Goal: Task Accomplishment & Management: Complete application form

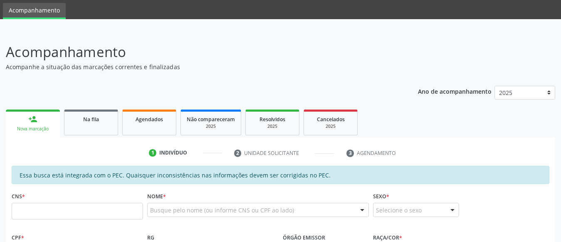
scroll to position [27, 0]
click at [97, 201] on div "CNS *" at bounding box center [77, 205] width 131 height 30
click at [47, 209] on input "text" at bounding box center [77, 211] width 131 height 17
paste input "702 8006 2073 9863"
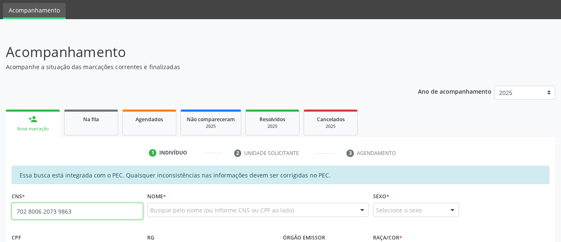
type input "702 8006 2073 9863"
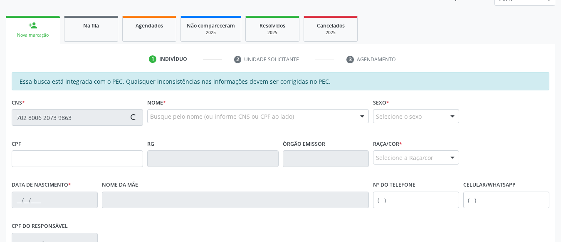
type input "13[DATE]"
type input "[PHONE_NUMBER]"
type input "S/N"
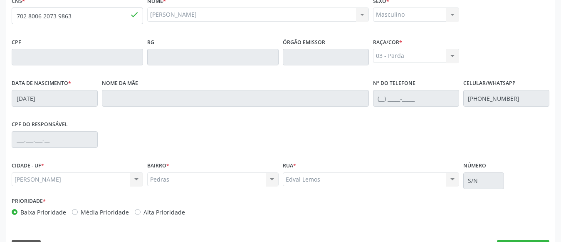
scroll to position [244, 0]
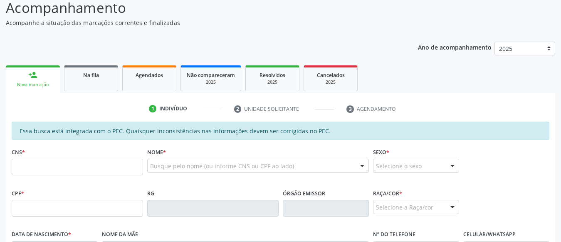
scroll to position [71, 0]
type input "702 8006 2073 9863"
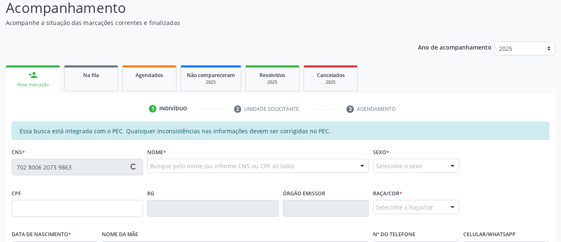
type input "13/02/1996"
type input "(24) 98128-4961"
type input "S/N"
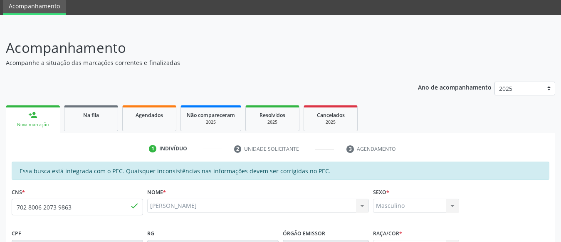
scroll to position [15, 0]
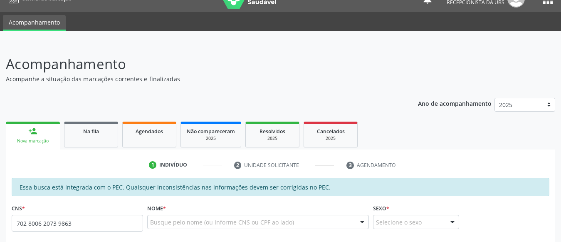
type input "702 8006 2073 9863"
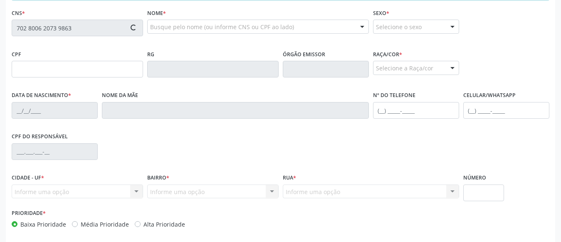
scroll to position [245, 0]
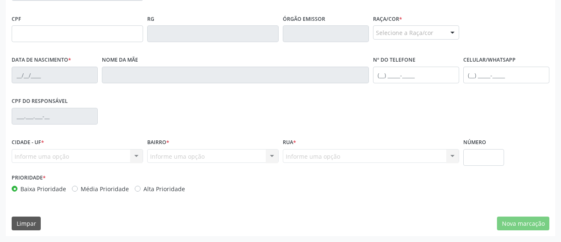
type input "13/02/1996"
type input "(24) 98128-4961"
type input "S/N"
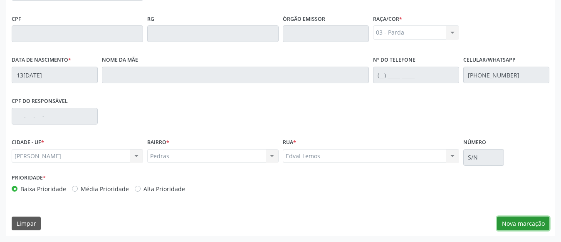
click at [511, 225] on button "Nova marcação" at bounding box center [523, 223] width 52 height 14
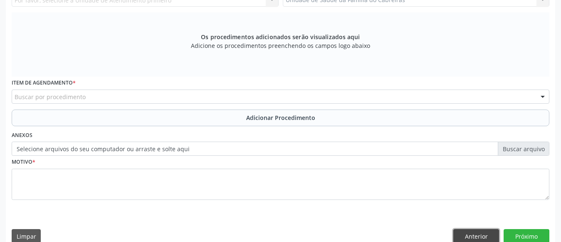
click at [475, 232] on button "Anterior" at bounding box center [477, 236] width 46 height 14
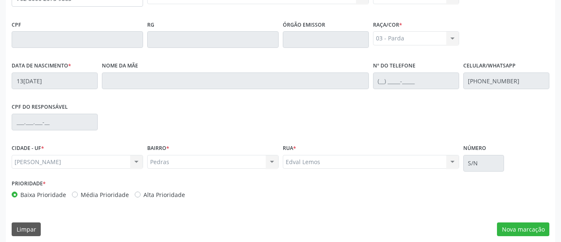
scroll to position [240, 0]
click at [527, 223] on button "Nova marcação" at bounding box center [523, 229] width 52 height 14
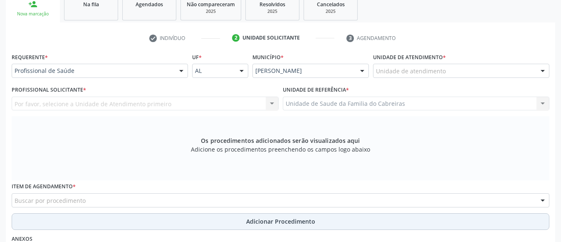
scroll to position [141, 0]
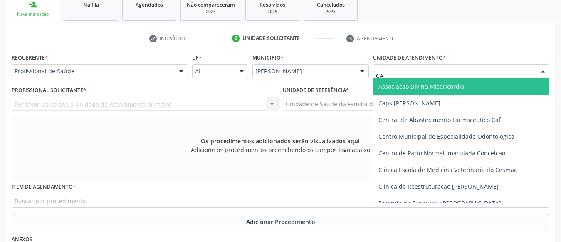
type input "CAB"
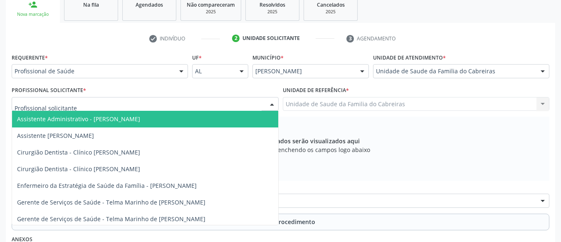
click at [211, 101] on div at bounding box center [145, 104] width 267 height 14
type input "LET"
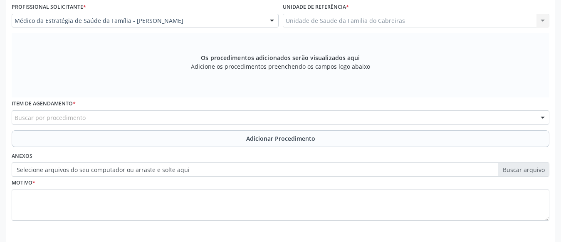
scroll to position [232, 0]
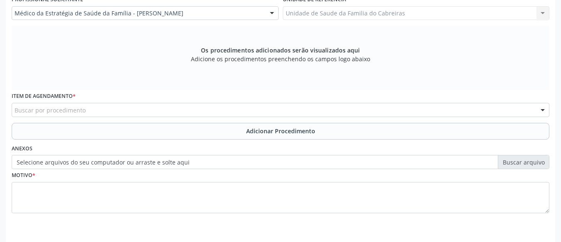
click at [200, 113] on div "Buscar por procedimento" at bounding box center [281, 110] width 538 height 14
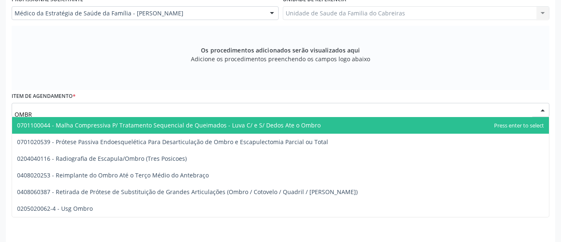
type input "OMBRO"
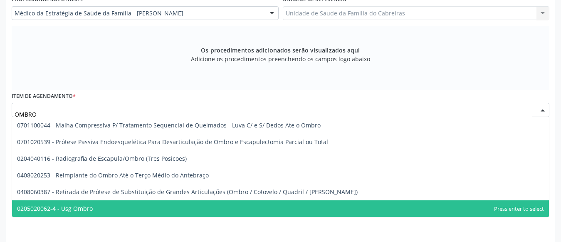
click at [165, 211] on span "0205020062-4 - Usg Ombro" at bounding box center [280, 208] width 537 height 17
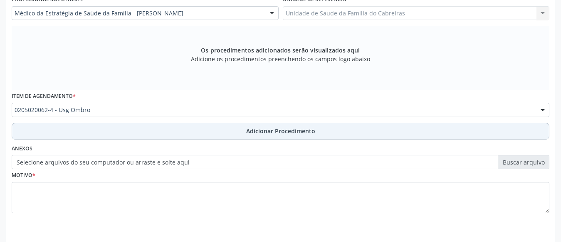
click at [241, 125] on button "Adicionar Procedimento" at bounding box center [281, 131] width 538 height 17
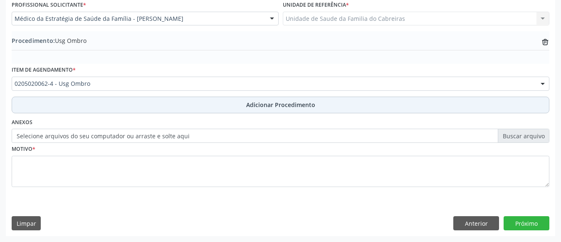
scroll to position [226, 0]
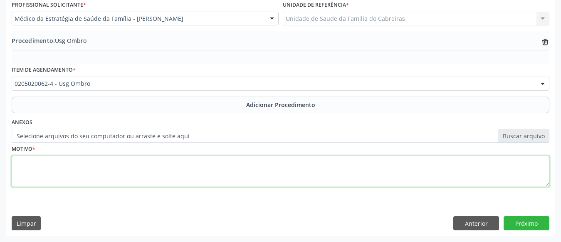
click at [203, 175] on textarea at bounding box center [281, 172] width 538 height 32
type textarea "o"
type textarea "Ombro direito. Tendinite"
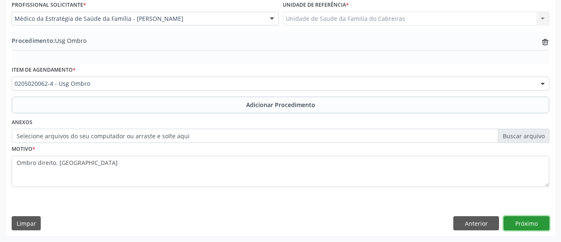
click at [528, 222] on button "Próximo" at bounding box center [527, 223] width 46 height 14
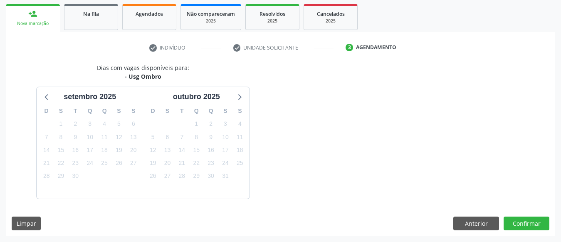
scroll to position [156, 0]
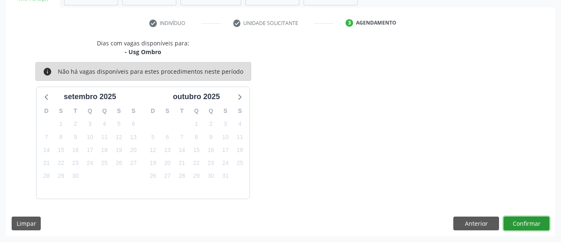
click at [521, 221] on button "Confirmar" at bounding box center [527, 223] width 46 height 14
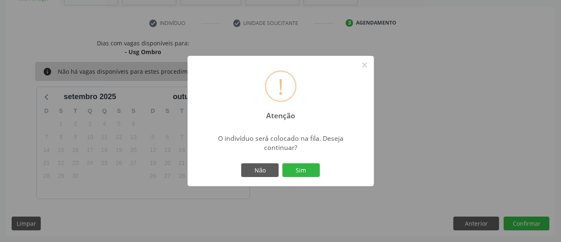
click at [283, 163] on button "Sim" at bounding box center [301, 170] width 37 height 14
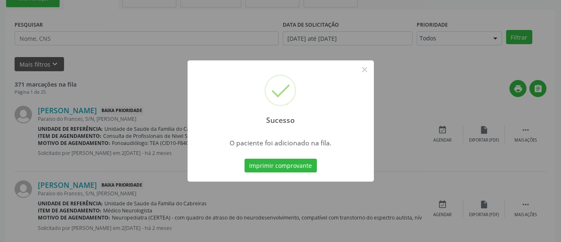
scroll to position [45, 0]
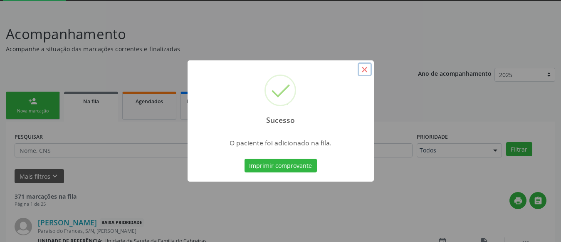
click at [361, 67] on button "×" at bounding box center [365, 69] width 14 height 14
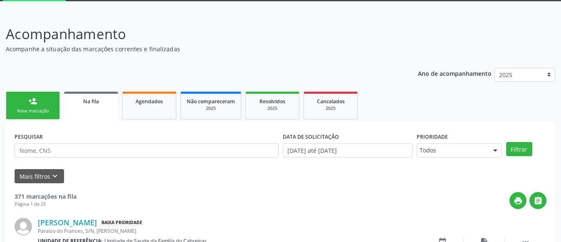
click at [35, 100] on div "person_add" at bounding box center [32, 101] width 9 height 9
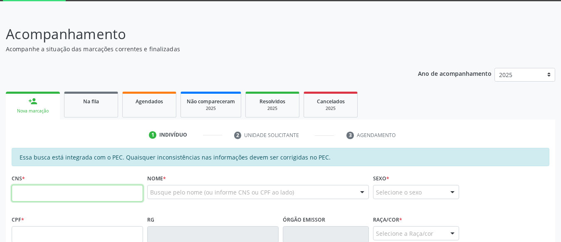
click at [47, 201] on input "text" at bounding box center [77, 193] width 131 height 17
type input "708 4032 6126 8065"
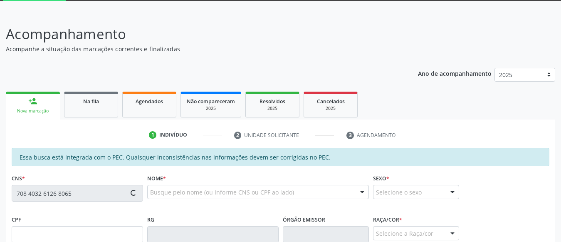
type input "505.004.494-49"
type input "23/08/1966"
type input "Maria Cicera da Conceicao"
type input "(82) 98203-8783"
type input "S/N"
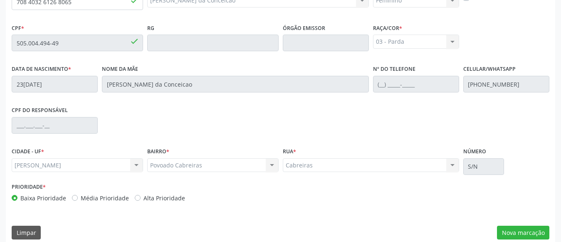
scroll to position [236, 0]
click at [520, 230] on button "Nova marcação" at bounding box center [523, 232] width 52 height 14
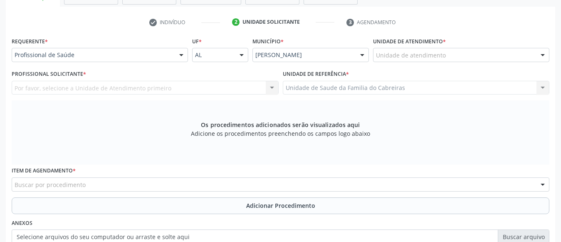
scroll to position [152, 0]
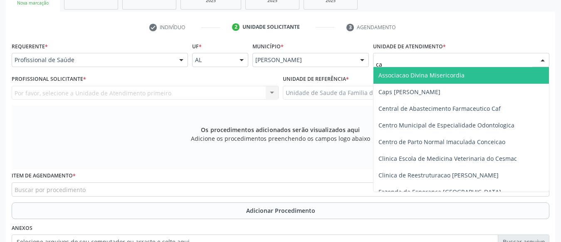
type input "cab"
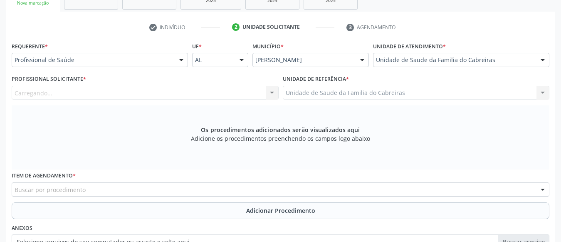
click at [215, 90] on div "Carregando... Nenhum resultado encontrado para: " " Não há nenhuma opção para s…" at bounding box center [145, 93] width 267 height 14
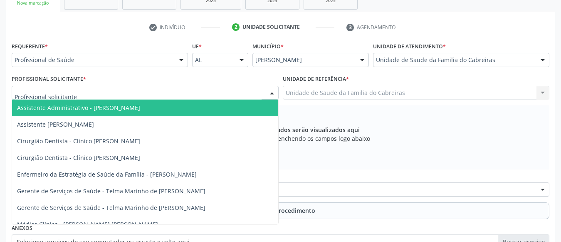
click at [215, 90] on div at bounding box center [145, 93] width 267 height 14
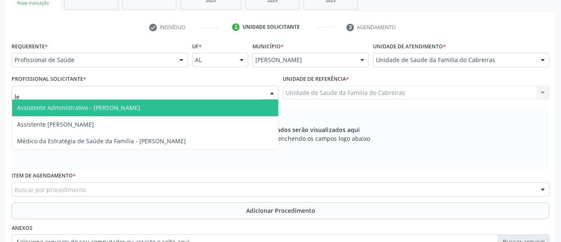
type input "let"
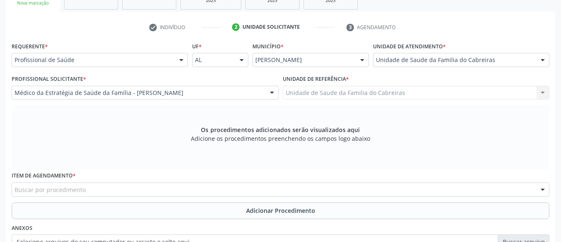
click at [155, 196] on div "Item de agendamento * Buscar por procedimento 0304070076 - .Quimioterapia de Le…" at bounding box center [281, 185] width 542 height 32
click at [168, 196] on div "Buscar por procedimento" at bounding box center [281, 189] width 538 height 14
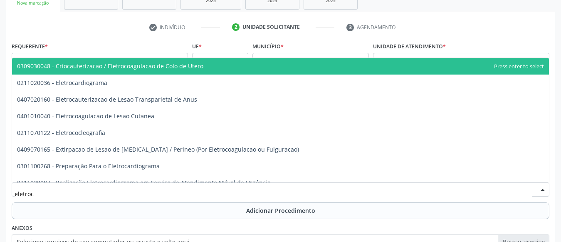
type input "eletroca"
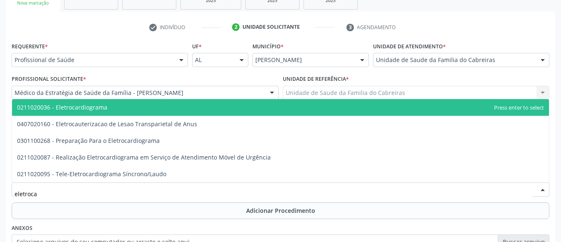
click at [169, 112] on span "0211020036 - Eletrocardiograma" at bounding box center [280, 107] width 537 height 17
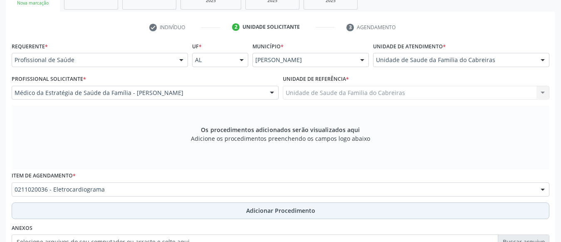
click at [184, 213] on button "Adicionar Procedimento" at bounding box center [281, 210] width 538 height 17
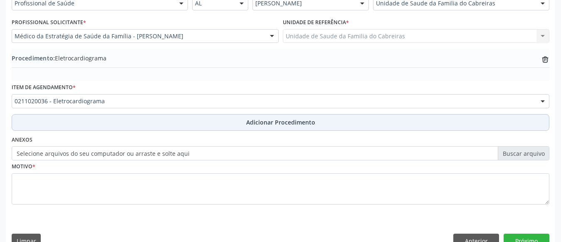
scroll to position [211, 0]
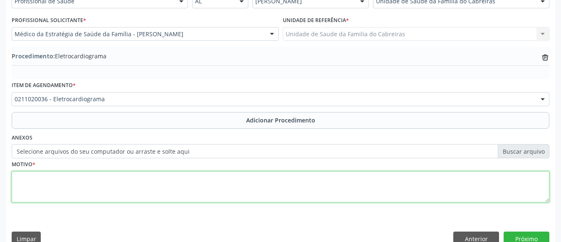
click at [198, 188] on textarea at bounding box center [281, 187] width 538 height 32
type textarea "M"
type textarea "Pré- operatório"
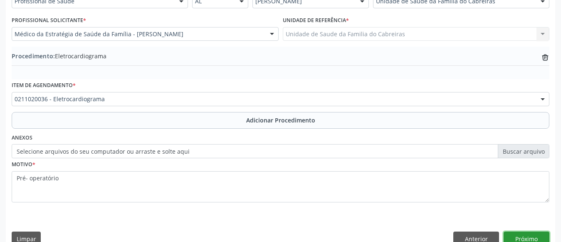
click at [523, 238] on button "Próximo" at bounding box center [527, 238] width 46 height 14
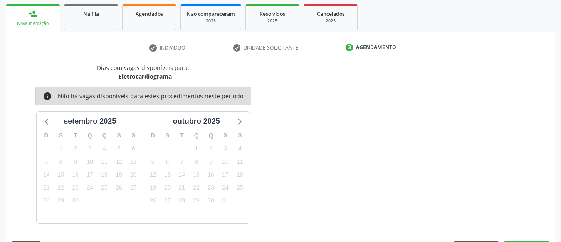
scroll to position [156, 0]
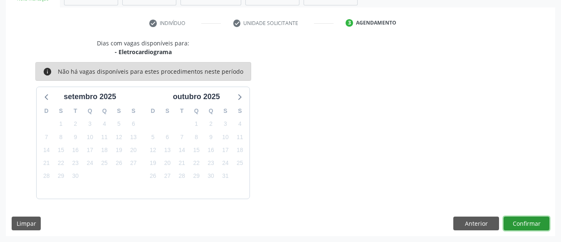
click at [523, 227] on button "Confirmar" at bounding box center [527, 223] width 46 height 14
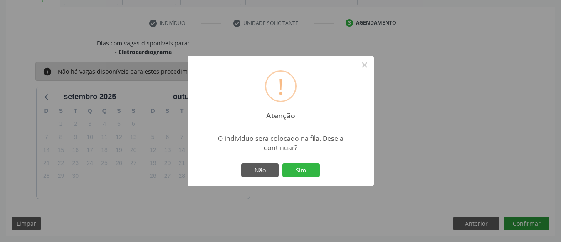
click at [283, 163] on button "Sim" at bounding box center [301, 170] width 37 height 14
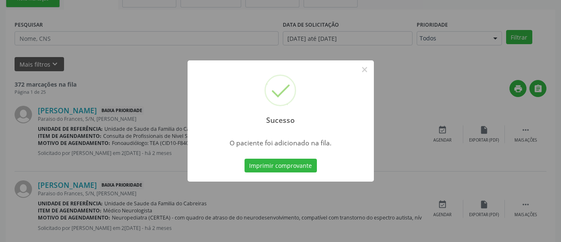
scroll to position [45, 0]
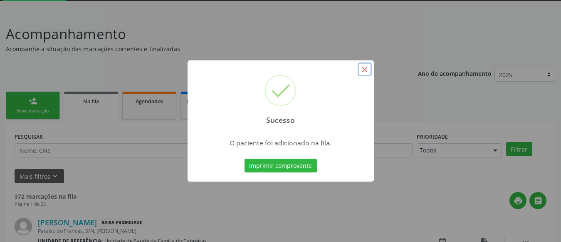
click at [365, 66] on button "×" at bounding box center [365, 69] width 14 height 14
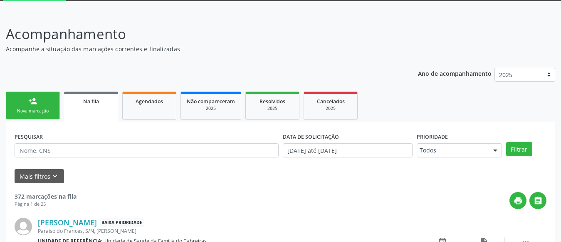
click at [40, 98] on link "person_add Nova marcação" at bounding box center [33, 106] width 54 height 28
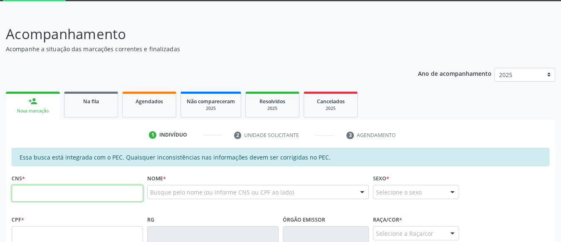
click at [48, 186] on input "text" at bounding box center [77, 193] width 131 height 17
type input "708 4032 6126 8065"
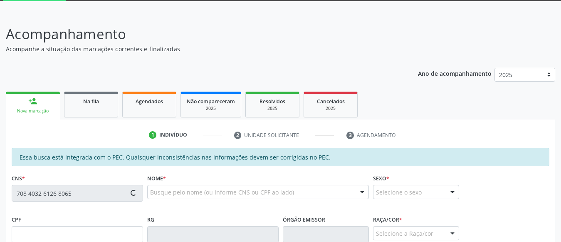
type input "505.004.494-49"
type input "23/08/1966"
type input "Maria Cicera da Conceicao"
type input "(82) 98203-8783"
type input "S/N"
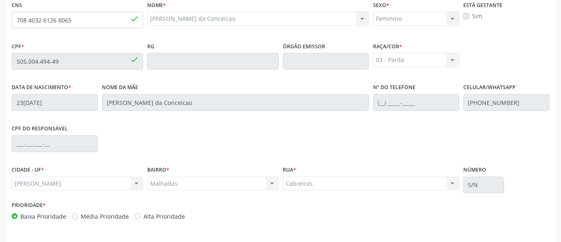
scroll to position [245, 0]
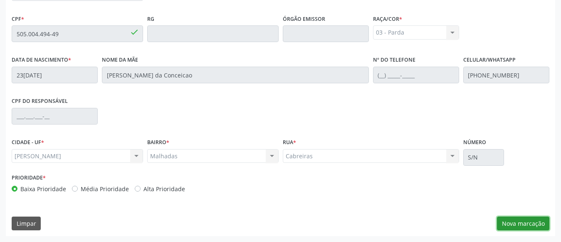
click at [541, 225] on button "Nova marcação" at bounding box center [523, 223] width 52 height 14
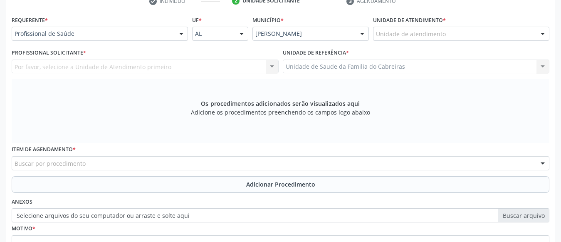
scroll to position [169, 0]
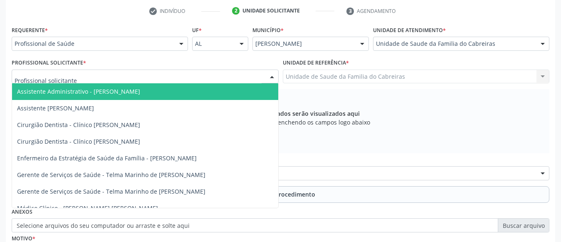
click at [150, 80] on div at bounding box center [145, 76] width 267 height 14
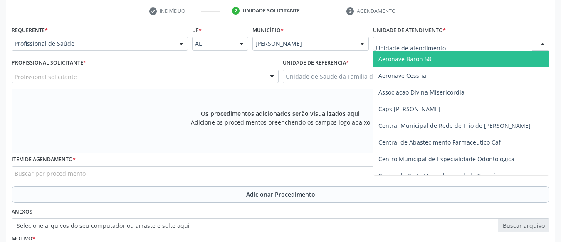
click at [414, 48] on div at bounding box center [461, 44] width 176 height 14
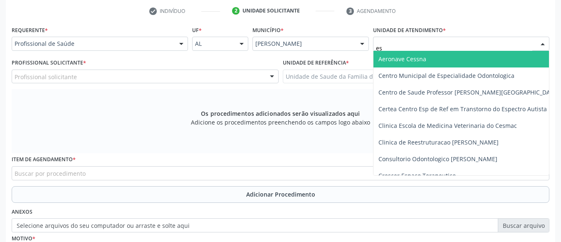
type input "est"
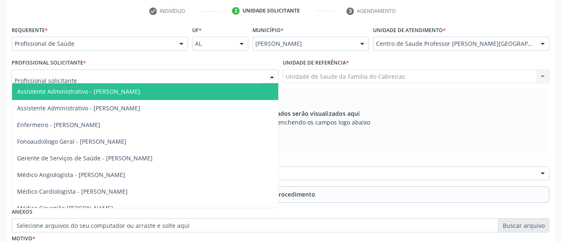
click at [164, 74] on div at bounding box center [145, 76] width 267 height 14
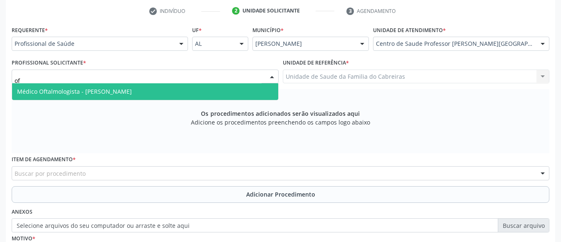
type input "oft"
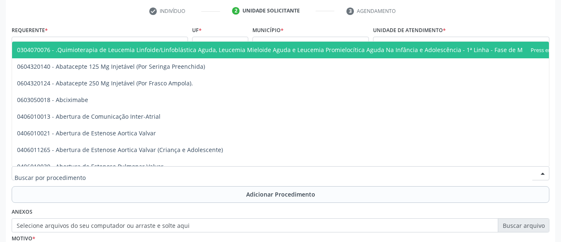
click at [145, 175] on div at bounding box center [281, 173] width 538 height 14
click at [145, 175] on input "text" at bounding box center [274, 177] width 518 height 17
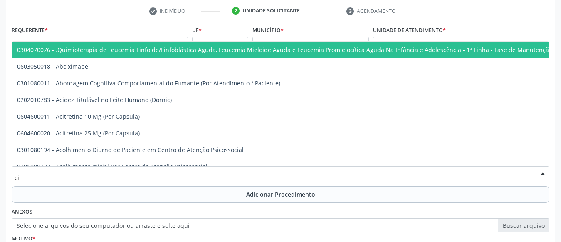
type input "c"
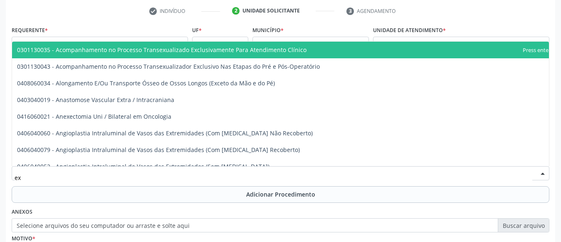
type input "e"
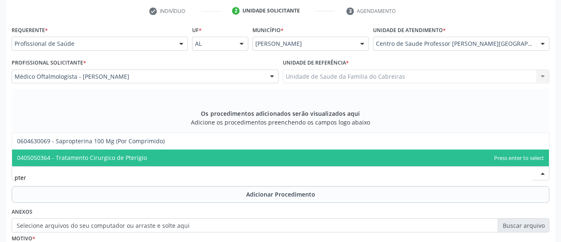
click at [107, 162] on span "0405050364 - Tratamento Cirurgico de Pterigio" at bounding box center [280, 157] width 537 height 17
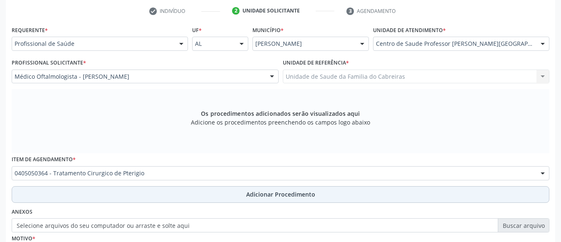
click at [121, 201] on button "Adicionar Procedimento" at bounding box center [281, 194] width 538 height 17
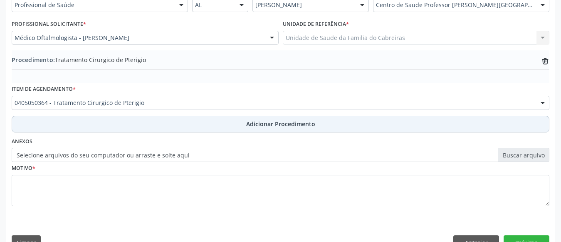
scroll to position [226, 0]
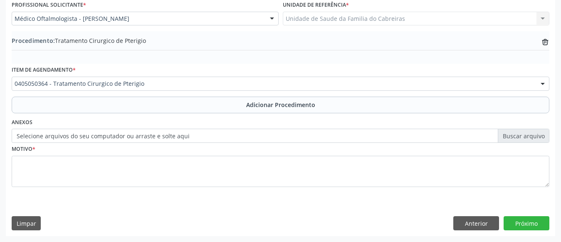
click at [150, 188] on fieldset "Motivo *" at bounding box center [281, 168] width 538 height 50
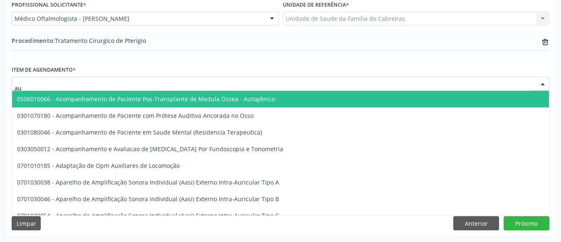
type input "a"
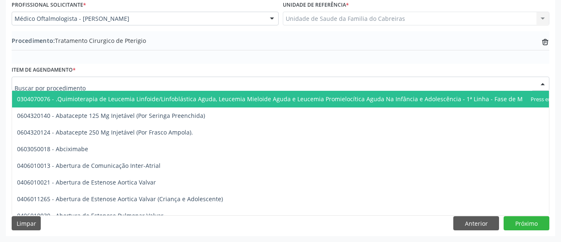
click at [90, 87] on div at bounding box center [281, 84] width 538 height 14
paste input "30303010"
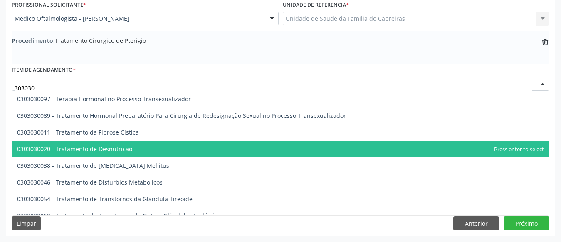
scroll to position [9, 0]
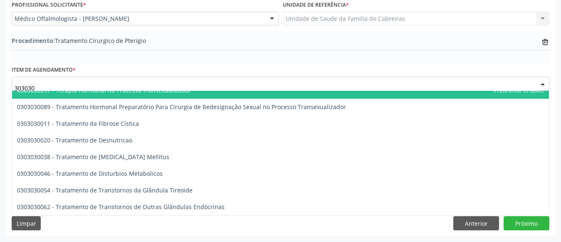
click at [94, 83] on input "303030" at bounding box center [274, 87] width 518 height 17
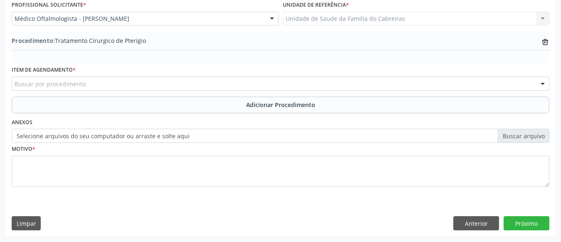
click at [97, 82] on div "Buscar por procedimento" at bounding box center [281, 84] width 538 height 14
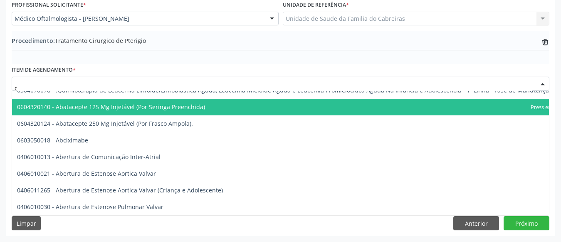
click at [97, 82] on input "c" at bounding box center [274, 87] width 518 height 17
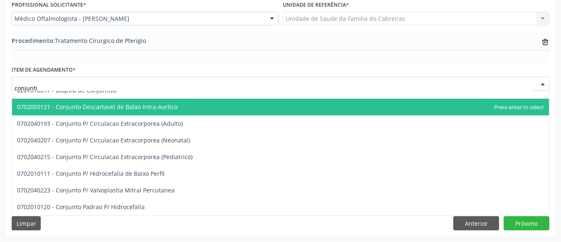
scroll to position [0, 0]
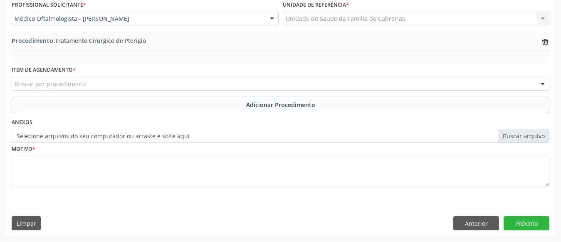
click at [117, 84] on div "Buscar por procedimento" at bounding box center [281, 84] width 538 height 14
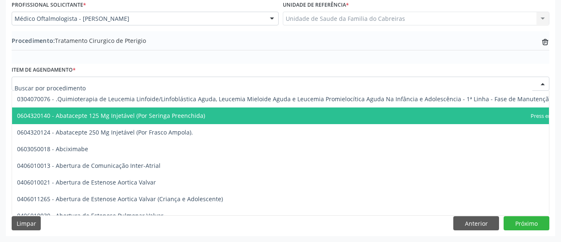
click at [137, 85] on div at bounding box center [281, 84] width 538 height 14
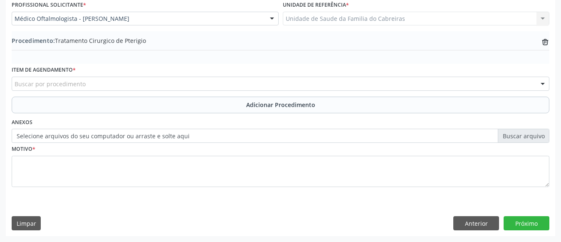
click at [127, 88] on div "r Buscar por procedimento" at bounding box center [281, 84] width 538 height 14
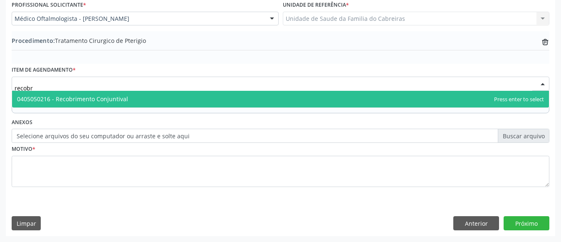
type input "recobri"
click at [126, 94] on span "0405050216 - Recobrimento Conjuntival" at bounding box center [280, 99] width 537 height 17
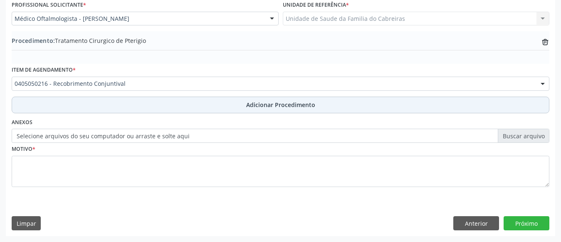
click at [436, 102] on button "Adicionar Procedimento" at bounding box center [281, 105] width 538 height 17
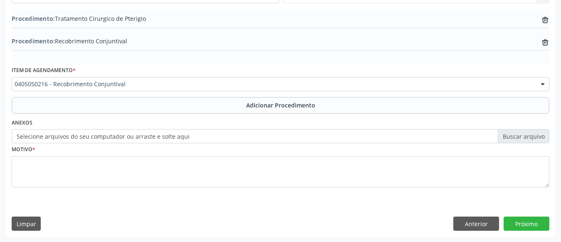
scroll to position [249, 0]
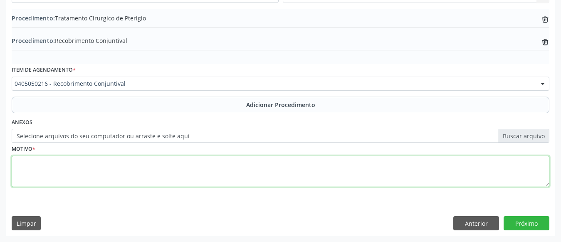
click at [251, 174] on textarea at bounding box center [281, 172] width 538 height 32
type textarea "Pterígio"
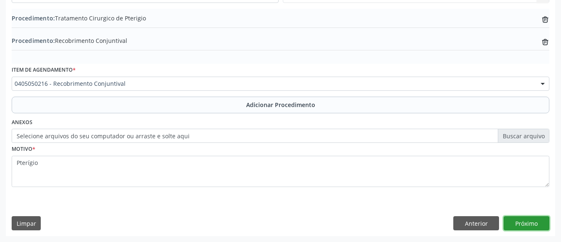
click at [529, 228] on button "Próximo" at bounding box center [527, 223] width 46 height 14
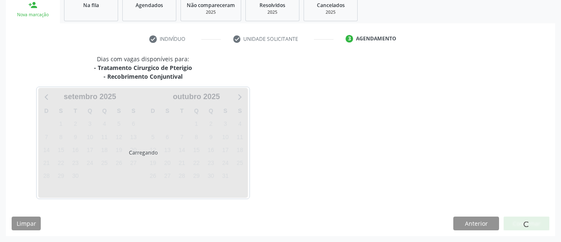
scroll to position [165, 0]
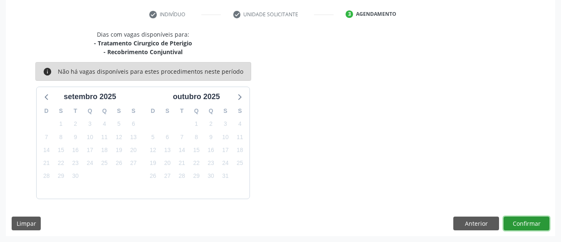
click at [529, 228] on button "Confirmar" at bounding box center [527, 223] width 46 height 14
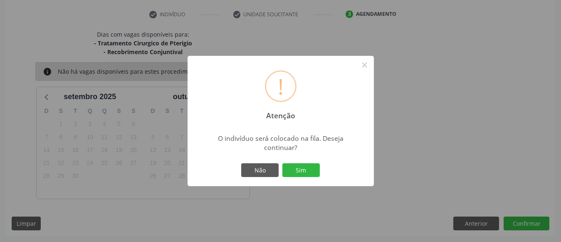
click at [283, 163] on button "Sim" at bounding box center [301, 170] width 37 height 14
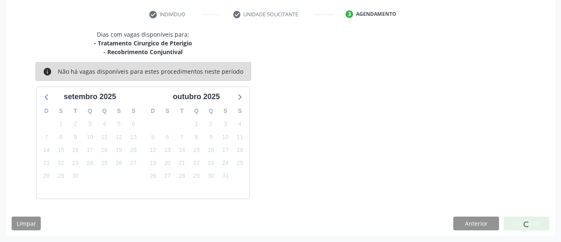
scroll to position [45, 0]
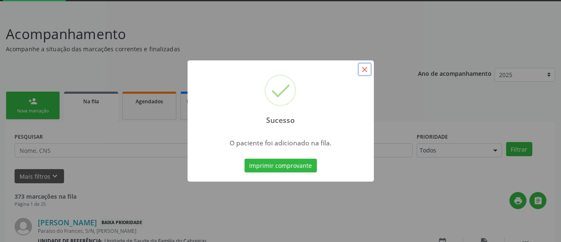
click at [368, 65] on button "×" at bounding box center [365, 69] width 14 height 14
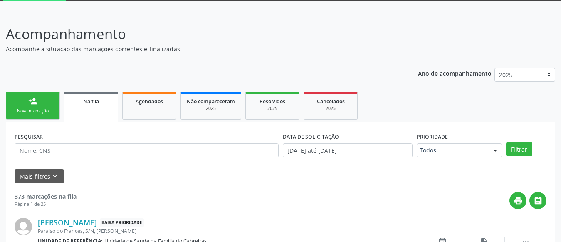
click at [37, 108] on div "Nova marcação" at bounding box center [33, 111] width 42 height 6
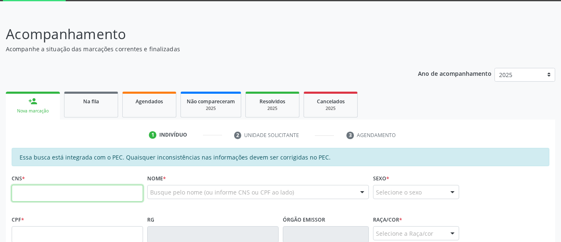
click at [57, 193] on input "text" at bounding box center [77, 193] width 131 height 17
drag, startPoint x: 75, startPoint y: 191, endPoint x: 0, endPoint y: 188, distance: 75.4
click at [0, 188] on div "Acompanhamento Acompanhe a situação das marcações correntes e finalizadas Relat…" at bounding box center [280, 227] width 561 height 429
type input "704 8020 7692 6445"
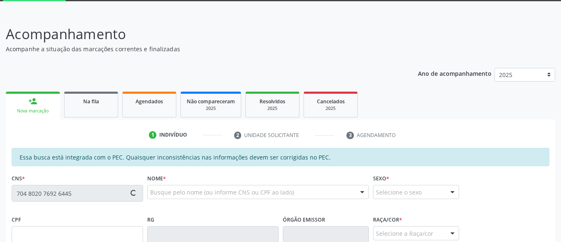
type input "208.025.874-53"
type input "[DATE]"
type input "[PERSON_NAME]"
type input "[PHONE_NUMBER]"
type input "S/N"
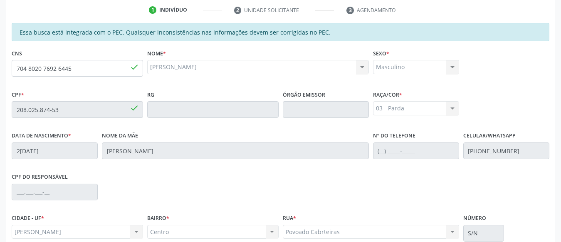
scroll to position [114, 0]
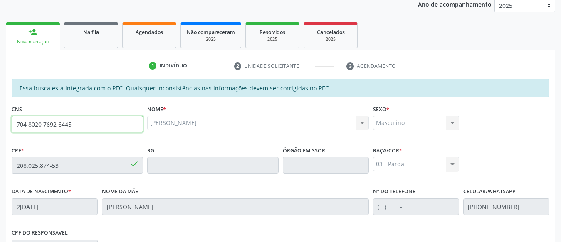
drag, startPoint x: 74, startPoint y: 126, endPoint x: 0, endPoint y: 118, distance: 74.5
click at [0, 118] on div "Acompanhamento Acompanhe a situação das marcações correntes e finalizadas Relat…" at bounding box center [280, 158] width 561 height 429
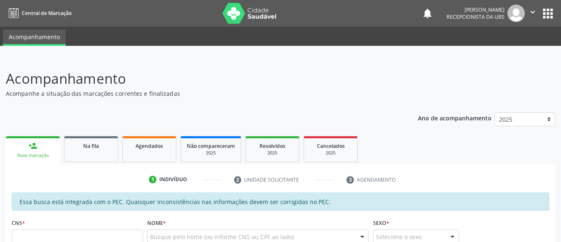
scroll to position [205, 0]
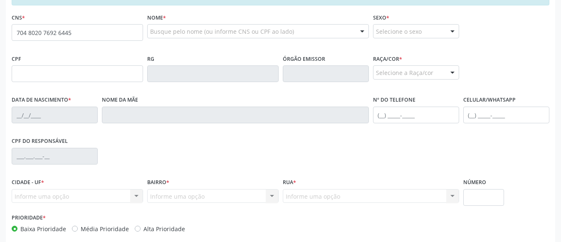
type input "704 8020 7692 6445"
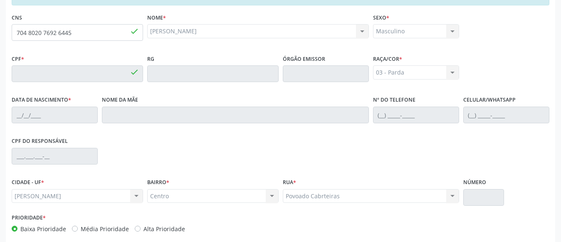
type input "208.025.874-53"
type input "[DATE]"
type input "[PERSON_NAME]"
type input "(82) 98811-3594"
type input "S/N"
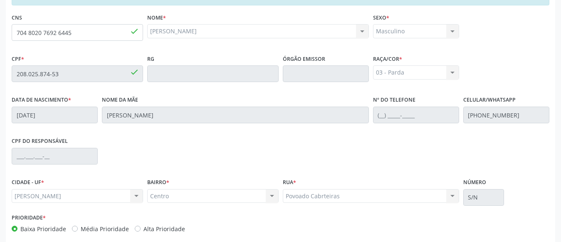
scroll to position [245, 0]
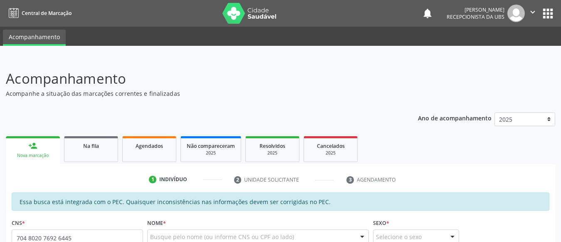
type input "704 8020 7692 6445"
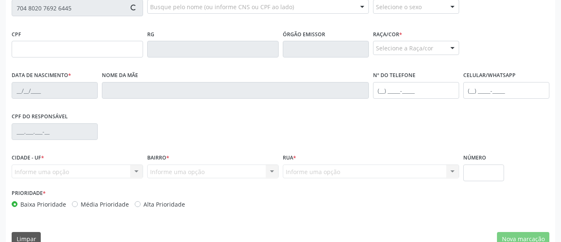
scroll to position [245, 0]
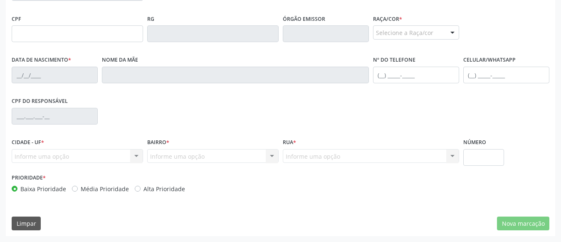
type input "208.025.874-53"
type input "[DATE]"
type input "[PERSON_NAME]"
type input "[PHONE_NUMBER]"
type input "S/N"
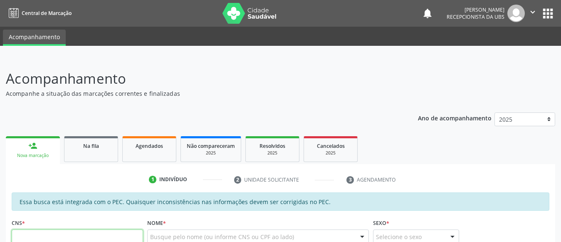
scroll to position [4, 0]
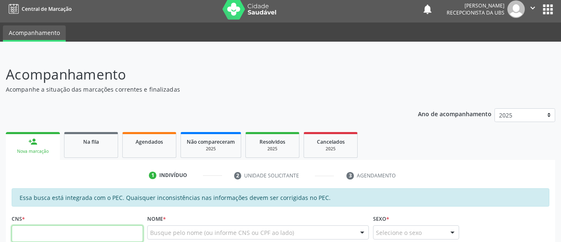
paste input "704 8020 7692 6445"
type input "704 8020 7692 6445"
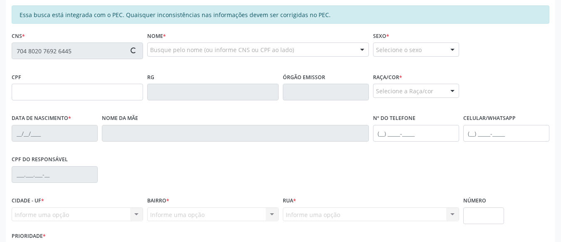
type input "208.025.874-53"
type input "[DATE]"
type input "[PERSON_NAME]"
type input "[PHONE_NUMBER]"
type input "S/N"
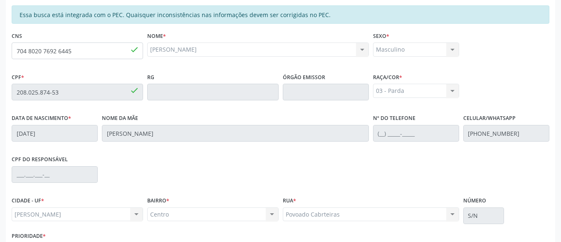
scroll to position [245, 0]
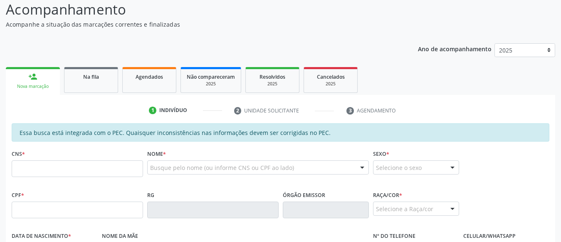
scroll to position [69, 0]
type input "704 8020 7692 6445"
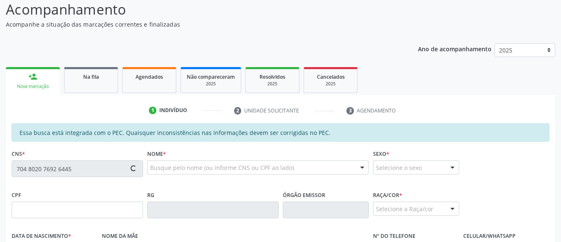
scroll to position [198, 0]
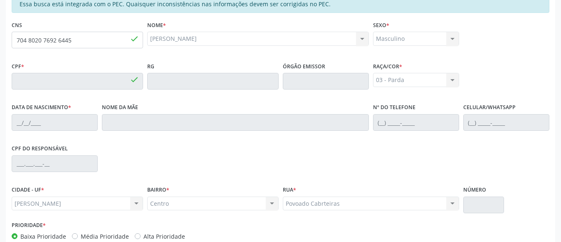
type input "208.025.874-53"
type input "[DATE]"
type input "[PERSON_NAME]"
type input "[PHONE_NUMBER]"
type input "S/N"
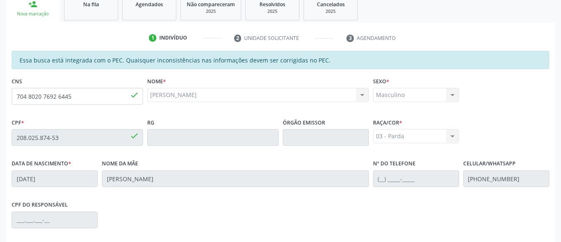
scroll to position [245, 0]
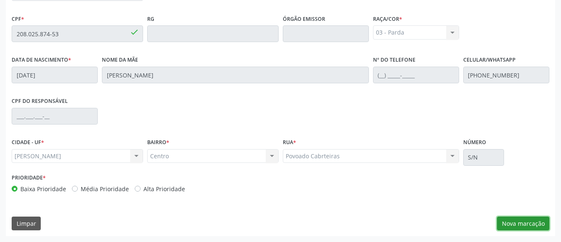
click at [506, 224] on button "Nova marcação" at bounding box center [523, 223] width 52 height 14
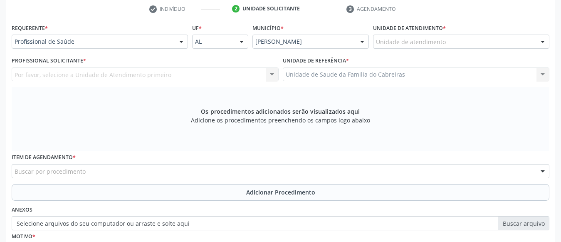
scroll to position [170, 0]
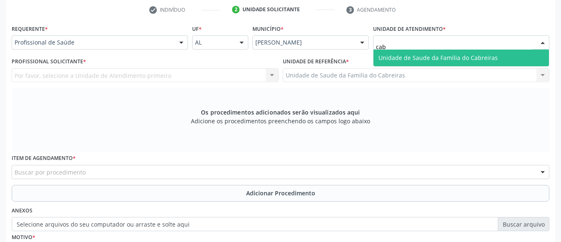
type input "cabr"
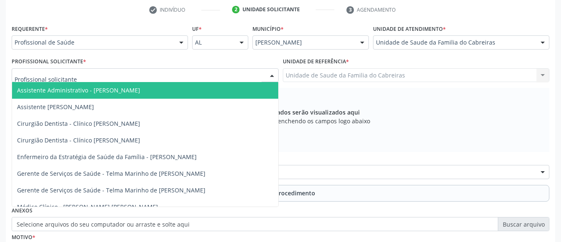
click at [159, 71] on div at bounding box center [145, 75] width 267 height 14
type input "let"
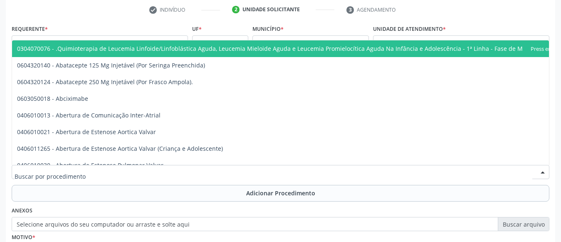
click at [132, 176] on div at bounding box center [281, 172] width 538 height 14
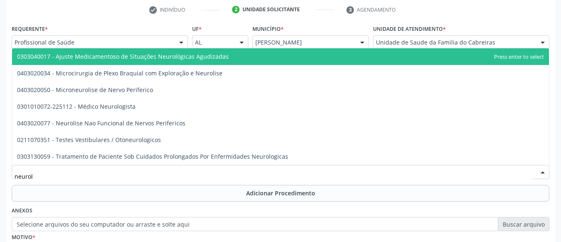
type input "neurolo"
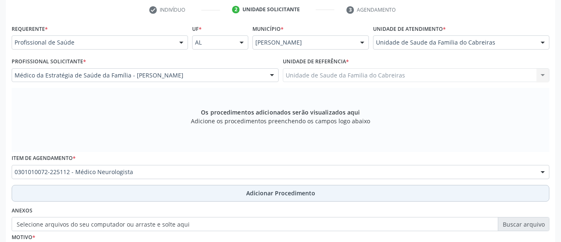
click at [132, 196] on button "Adicionar Procedimento" at bounding box center [281, 193] width 538 height 17
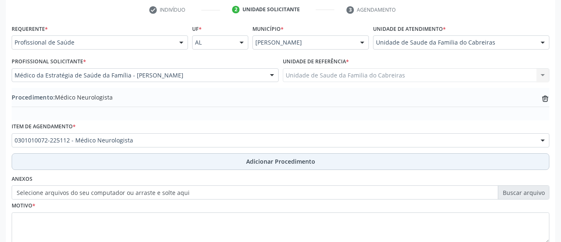
scroll to position [226, 0]
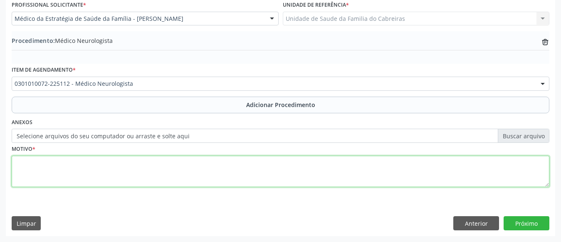
click at [155, 166] on textarea at bounding box center [281, 172] width 538 height 32
type textarea "Doença de [MEDICAL_DATA]"
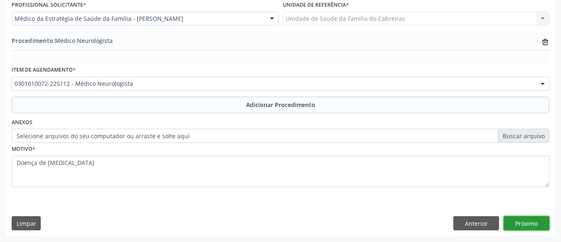
click at [547, 229] on button "Próximo" at bounding box center [527, 223] width 46 height 14
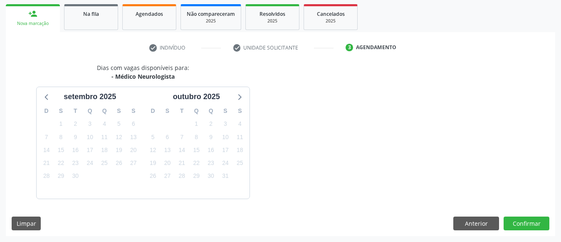
scroll to position [156, 0]
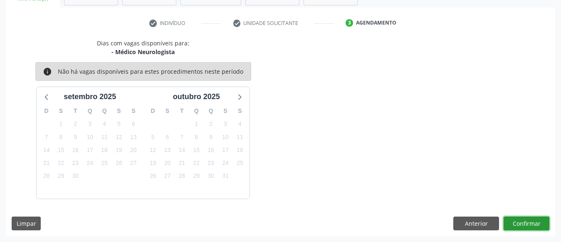
click at [533, 226] on button "Confirmar" at bounding box center [527, 223] width 46 height 14
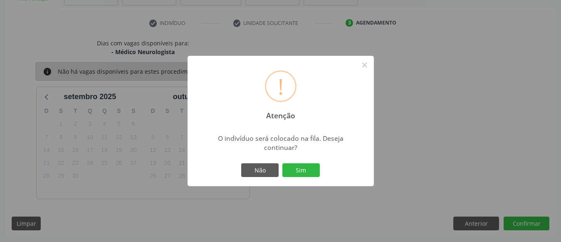
click at [283, 163] on button "Sim" at bounding box center [301, 170] width 37 height 14
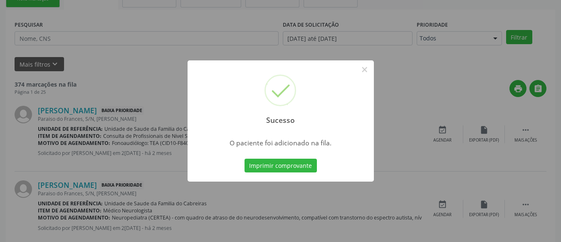
scroll to position [45, 0]
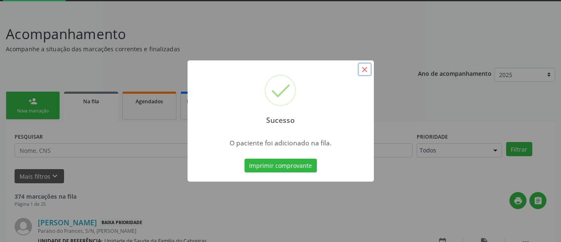
click at [364, 67] on button "×" at bounding box center [365, 69] width 14 height 14
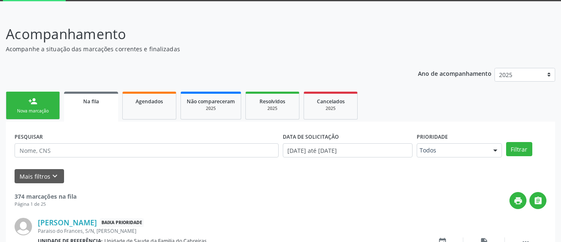
click at [40, 99] on link "person_add Nova marcação" at bounding box center [33, 106] width 54 height 28
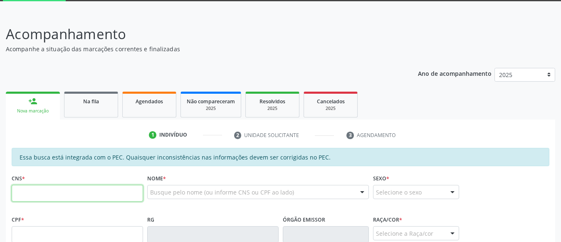
click at [46, 187] on input "text" at bounding box center [77, 193] width 131 height 17
type input "700 6094 2940 8664"
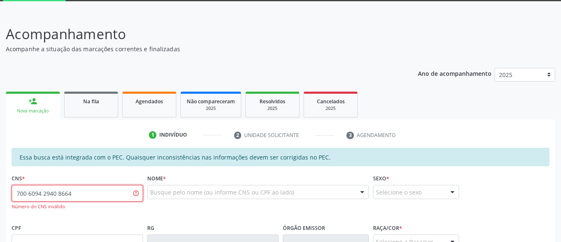
drag, startPoint x: 78, startPoint y: 190, endPoint x: 1, endPoint y: 187, distance: 77.4
click at [1, 187] on div "Acompanhamento Acompanhe a situação das marcações correntes e finalizadas Relat…" at bounding box center [280, 232] width 561 height 438
type input "700 6099 2940 8664"
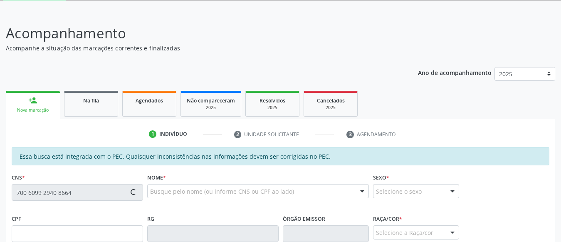
type input "132.738.134-66"
type input "1[DATE]"
type input "[PERSON_NAME]"
type input "[PHONE_NUMBER]"
type input "S/N"
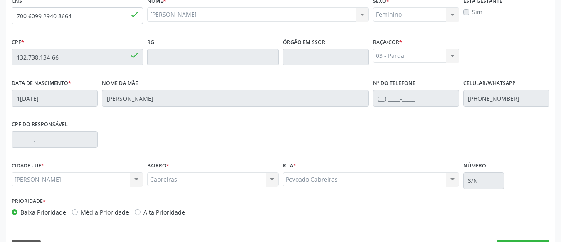
scroll to position [245, 0]
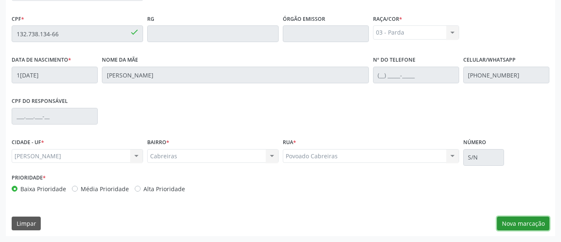
click at [516, 221] on button "Nova marcação" at bounding box center [523, 223] width 52 height 14
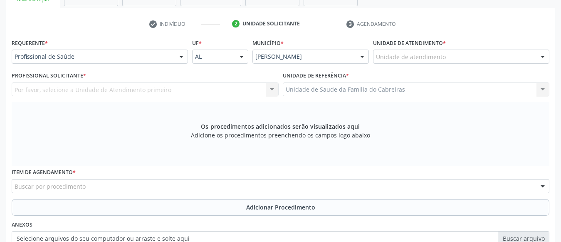
scroll to position [155, 0]
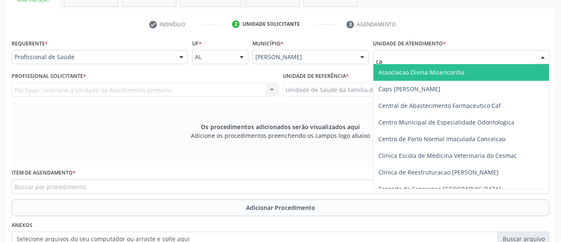
type input "cab"
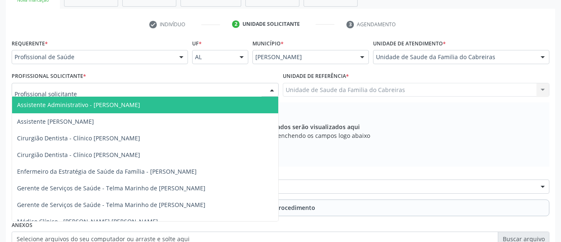
click at [201, 88] on div at bounding box center [145, 90] width 267 height 14
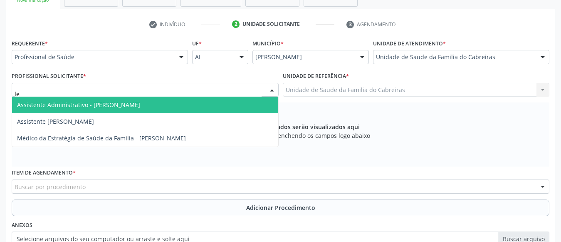
type input "let"
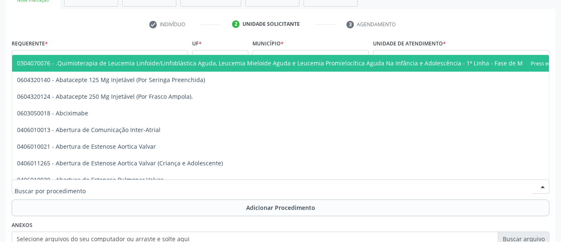
click at [140, 186] on div at bounding box center [281, 186] width 538 height 14
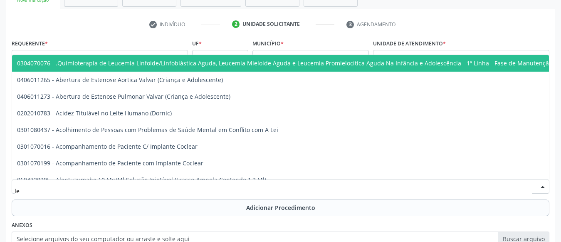
type input "l"
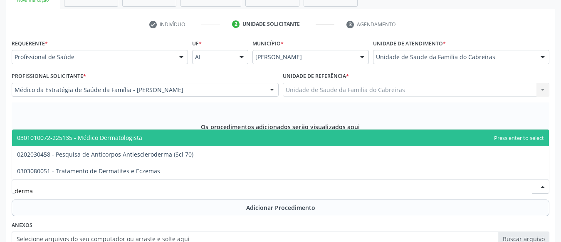
type input "dermat"
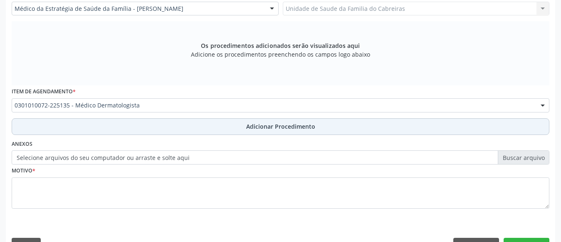
scroll to position [258, 0]
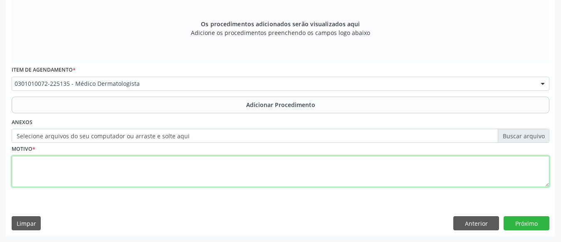
click at [170, 181] on textarea at bounding box center [281, 172] width 538 height 32
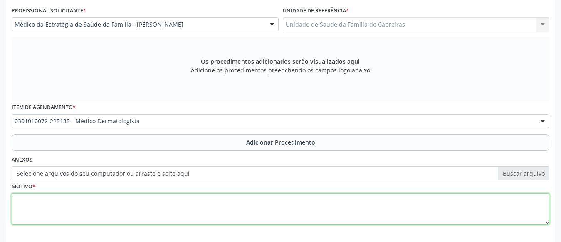
scroll to position [223, 0]
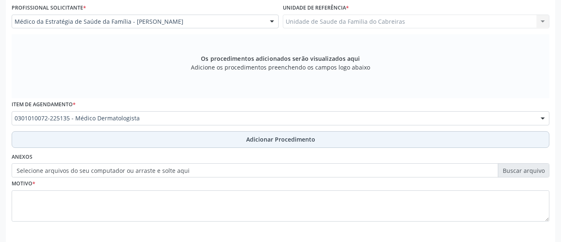
click at [196, 146] on button "Adicionar Procedimento" at bounding box center [281, 139] width 538 height 17
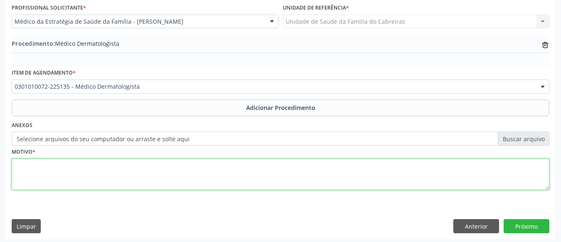
click at [179, 180] on textarea at bounding box center [281, 175] width 538 height 32
type textarea "Acantose nigricans"
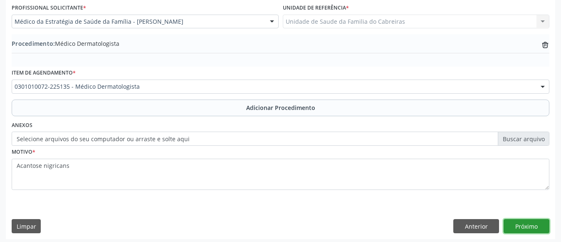
click at [523, 223] on button "Próximo" at bounding box center [527, 226] width 46 height 14
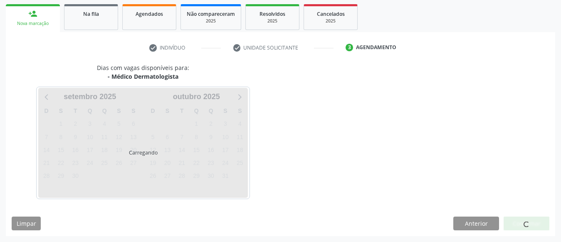
scroll to position [156, 0]
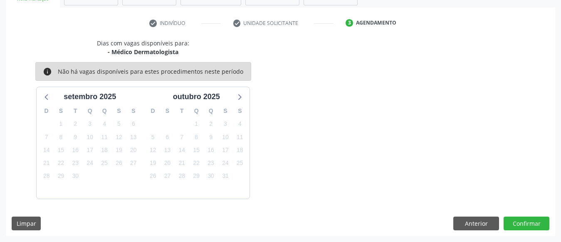
click at [523, 223] on div at bounding box center [527, 223] width 46 height 14
click at [523, 223] on button "Confirmar" at bounding box center [527, 223] width 46 height 14
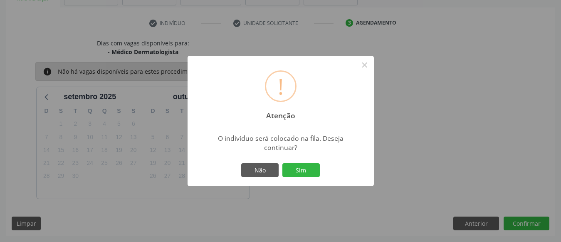
click at [283, 163] on button "Sim" at bounding box center [301, 170] width 37 height 14
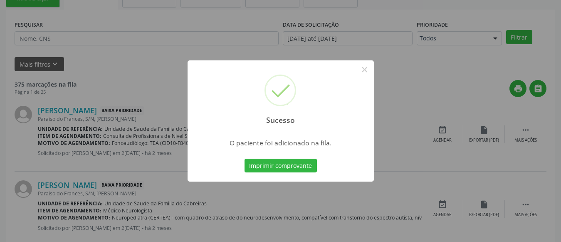
scroll to position [45, 0]
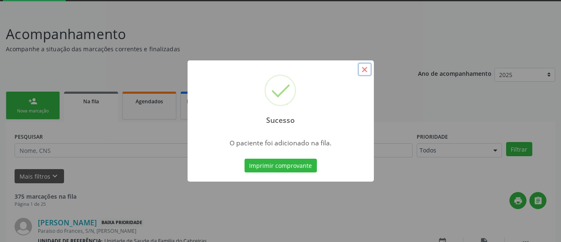
click at [367, 72] on button "×" at bounding box center [365, 69] width 14 height 14
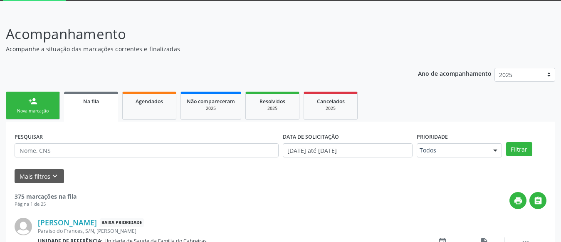
click at [46, 105] on link "person_add Nova marcação" at bounding box center [33, 106] width 54 height 28
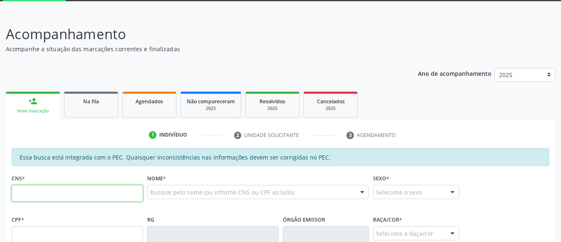
click at [48, 187] on input "text" at bounding box center [77, 193] width 131 height 17
type input "704 2072 6820 3581"
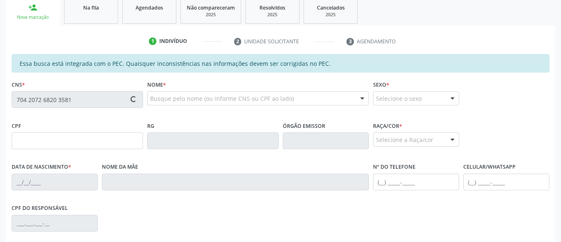
type input "146.160.500-82"
type input "1[DATE]"
type input "[PERSON_NAME]"
type input "[PHONE_NUMBER]"
type input "S/N"
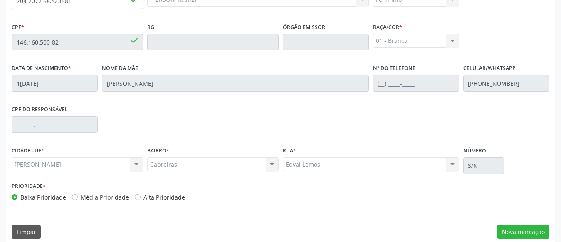
scroll to position [245, 0]
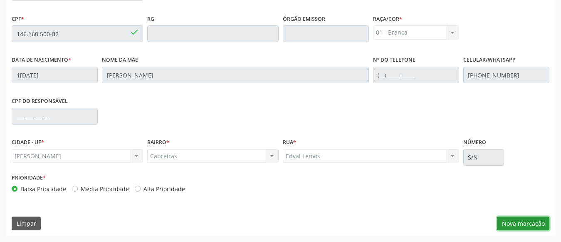
click at [518, 216] on button "Nova marcação" at bounding box center [523, 223] width 52 height 14
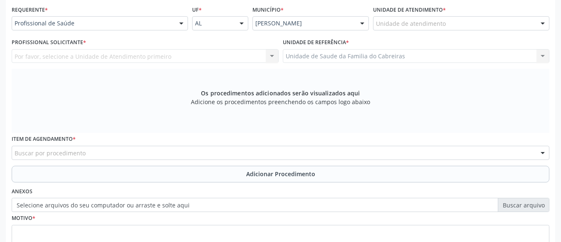
scroll to position [188, 0]
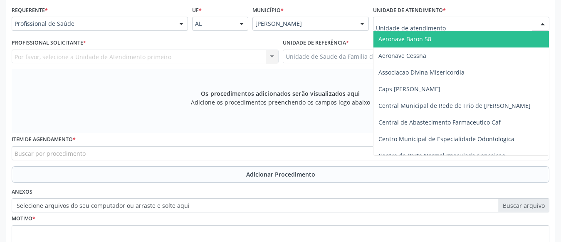
click at [473, 23] on div at bounding box center [461, 24] width 176 height 14
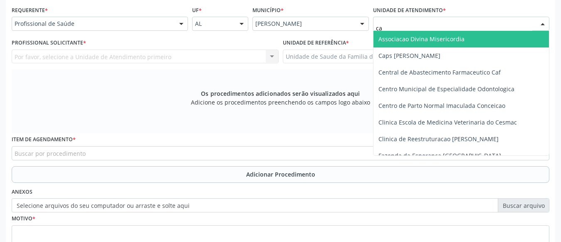
type input "cab"
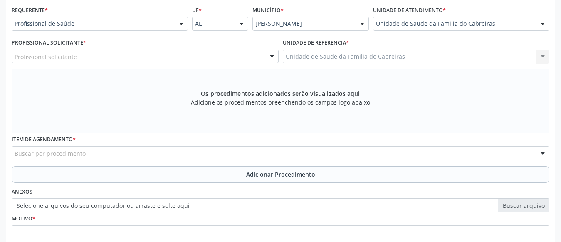
click at [213, 57] on div "Profissional solicitante" at bounding box center [145, 57] width 267 height 14
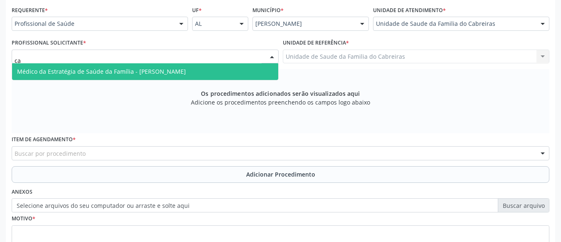
type input "c"
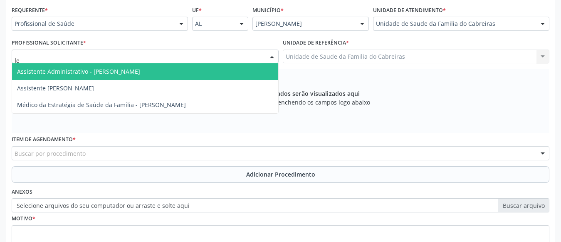
type input "l"
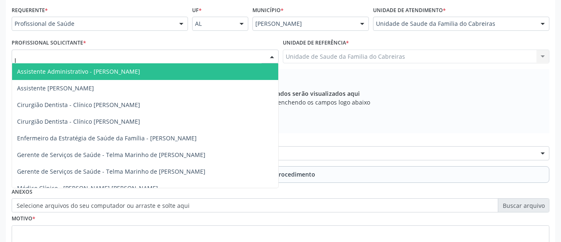
type input "le"
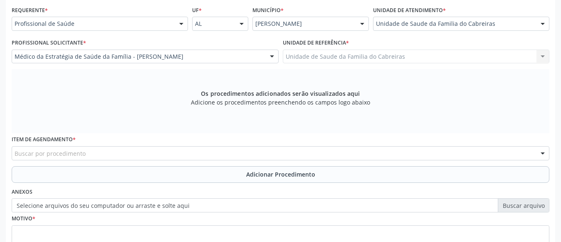
click at [134, 156] on div "Buscar por procedimento" at bounding box center [281, 153] width 538 height 14
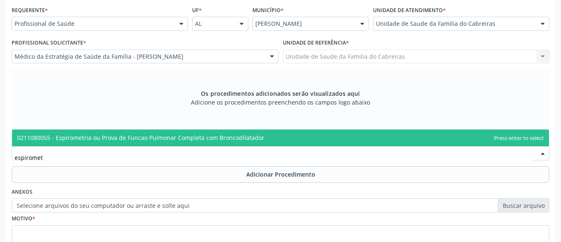
type input "espirometr"
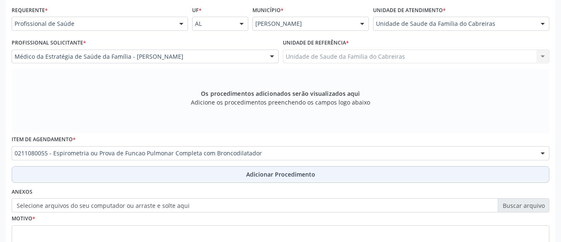
click at [132, 167] on button "Adicionar Procedimento" at bounding box center [281, 174] width 538 height 17
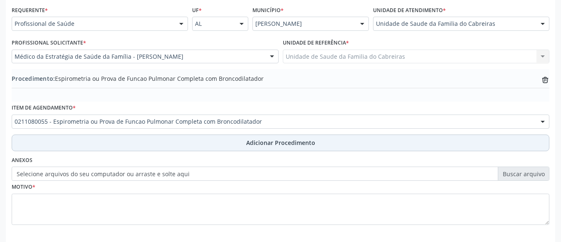
scroll to position [226, 0]
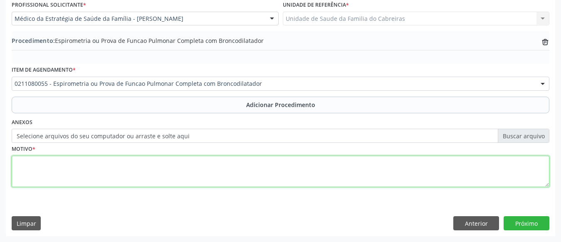
click at [125, 180] on textarea at bounding box center [281, 172] width 538 height 32
type textarea "Investigação dpoc"
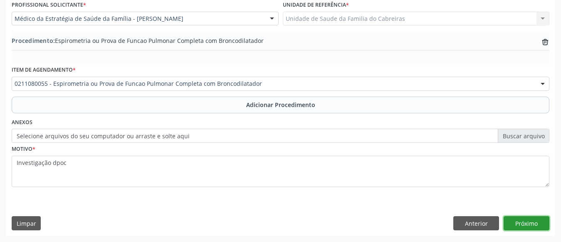
click at [518, 223] on button "Próximo" at bounding box center [527, 223] width 46 height 14
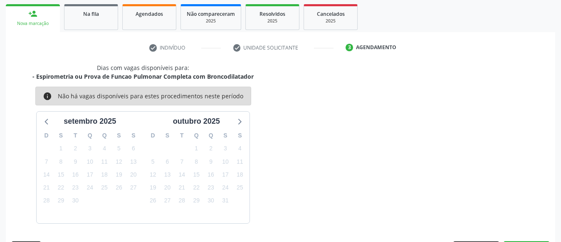
scroll to position [156, 0]
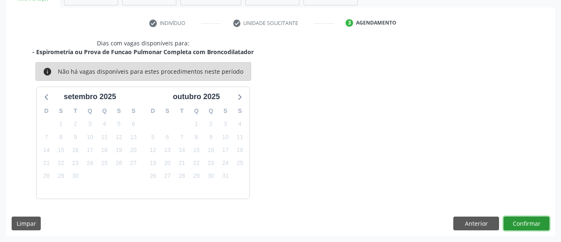
click at [518, 223] on button "Confirmar" at bounding box center [527, 223] width 46 height 14
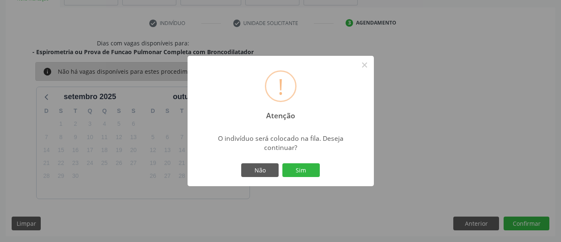
click at [283, 163] on button "Sim" at bounding box center [301, 170] width 37 height 14
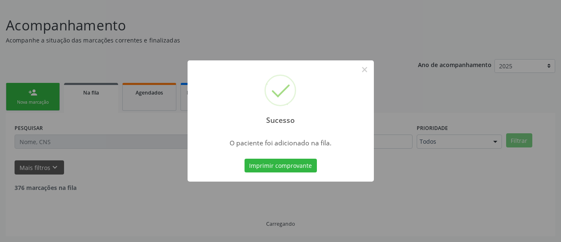
scroll to position [45, 0]
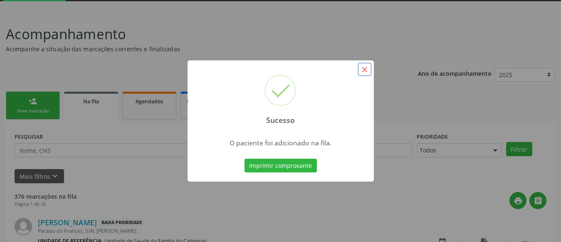
click at [365, 70] on button "×" at bounding box center [365, 69] width 14 height 14
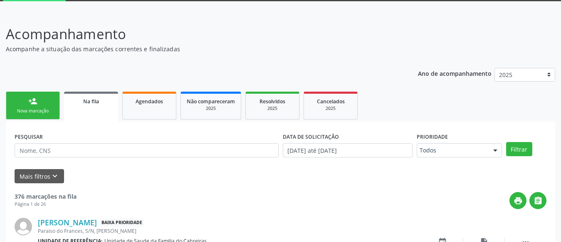
click at [36, 109] on div "Nova marcação" at bounding box center [33, 111] width 42 height 6
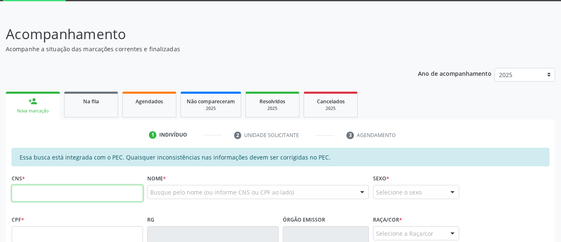
click at [34, 196] on input "text" at bounding box center [77, 193] width 131 height 17
type input "704 2072 6820 3581"
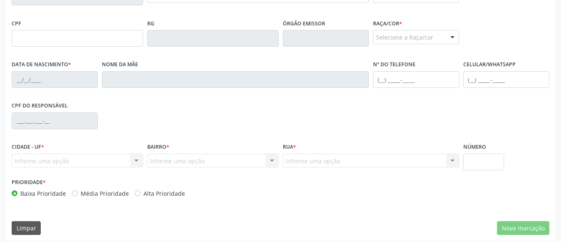
type input "146.160.500-82"
type input "1[DATE]"
type input "[PERSON_NAME]"
type input "[PHONE_NUMBER]"
type input "S/N"
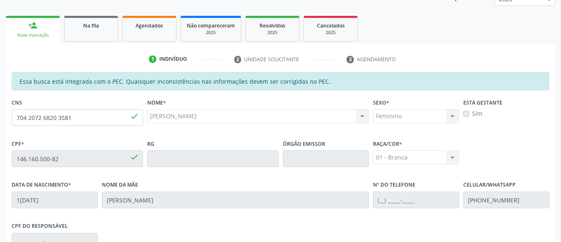
scroll to position [120, 0]
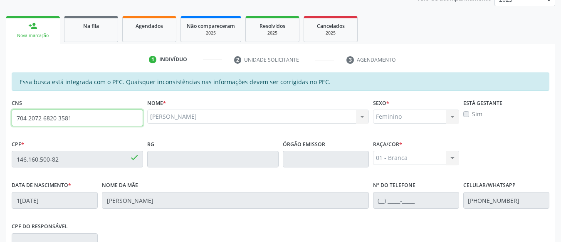
drag, startPoint x: 90, startPoint y: 117, endPoint x: 0, endPoint y: 106, distance: 90.6
click at [0, 106] on div "Acompanhamento Acompanhe a situação das marcações correntes e finalizadas Relat…" at bounding box center [280, 152] width 561 height 429
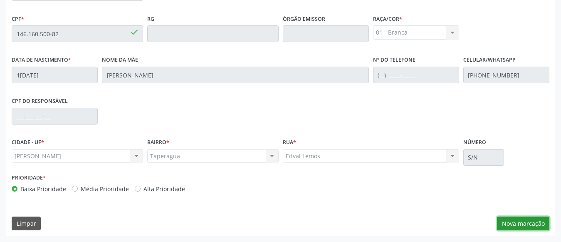
click at [517, 224] on button "Nova marcação" at bounding box center [523, 223] width 52 height 14
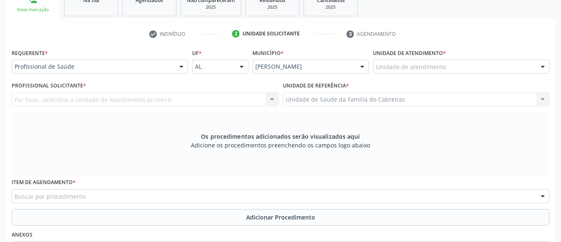
scroll to position [143, 0]
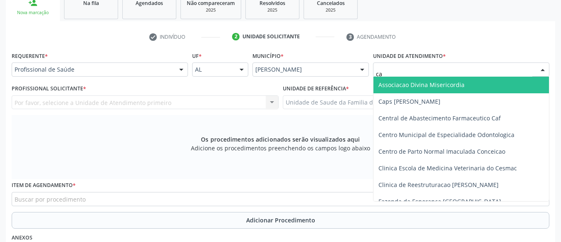
type input "cab"
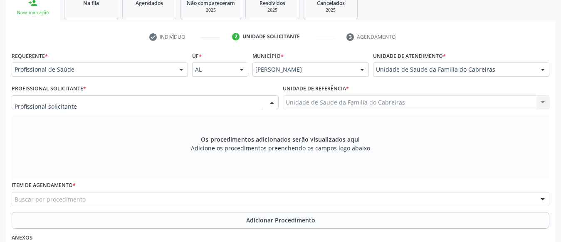
click at [174, 101] on div at bounding box center [145, 102] width 267 height 14
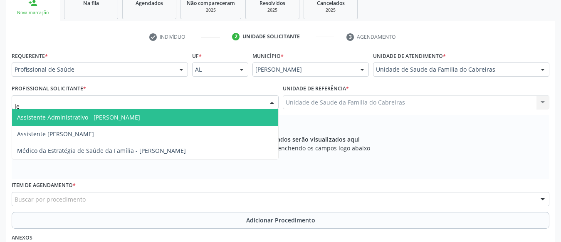
type input "let"
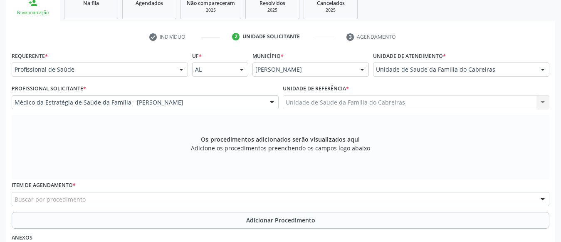
click at [113, 206] on div "Item de agendamento * Buscar por procedimento 0304070076 - .Quimioterapia de Le…" at bounding box center [281, 195] width 542 height 32
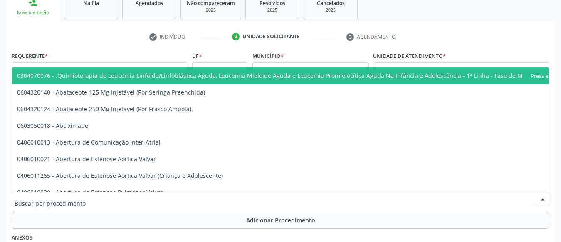
click at [114, 205] on div at bounding box center [281, 199] width 538 height 14
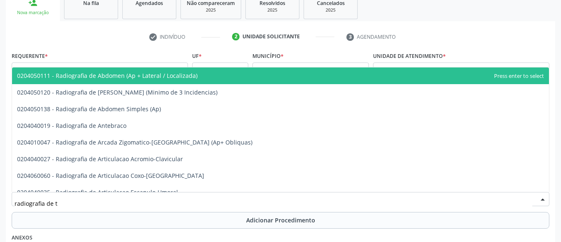
type input "radiografia de to"
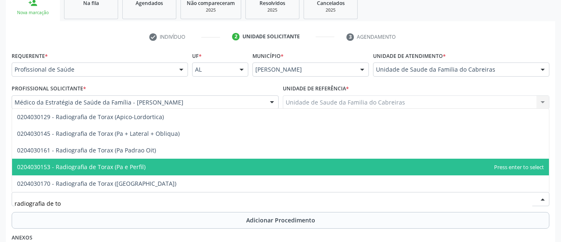
click at [134, 170] on span "0204030153 - Radiografia de Torax (Pa e Perfil)" at bounding box center [81, 167] width 129 height 8
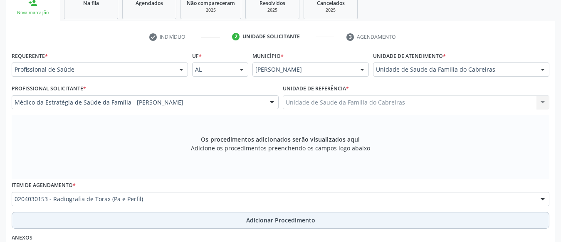
click at [149, 223] on button "Adicionar Procedimento" at bounding box center [281, 220] width 538 height 17
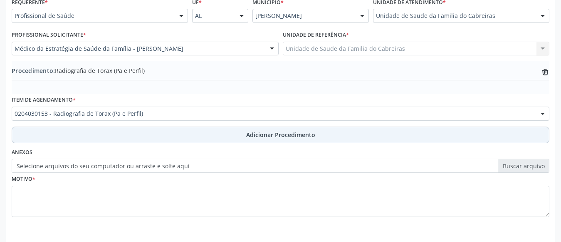
scroll to position [199, 0]
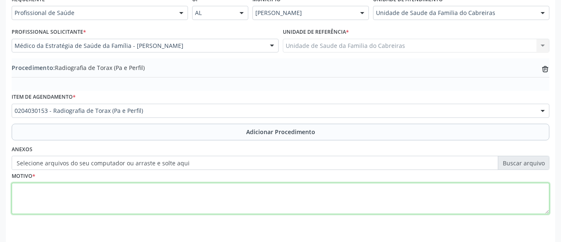
click at [163, 198] on textarea at bounding box center [281, 199] width 538 height 32
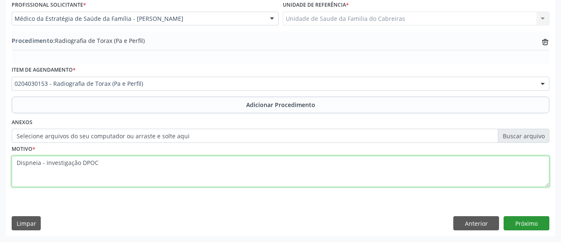
type textarea "Dispneia - investigação DPOC"
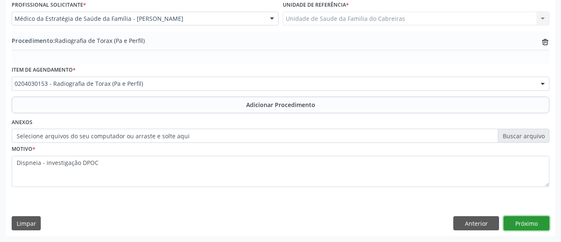
click at [524, 226] on button "Próximo" at bounding box center [527, 223] width 46 height 14
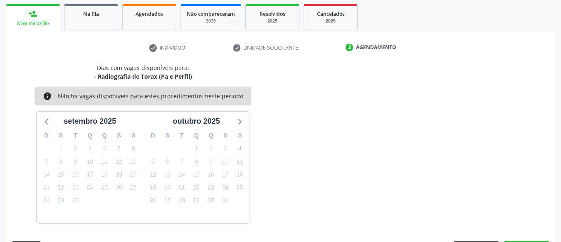
scroll to position [156, 0]
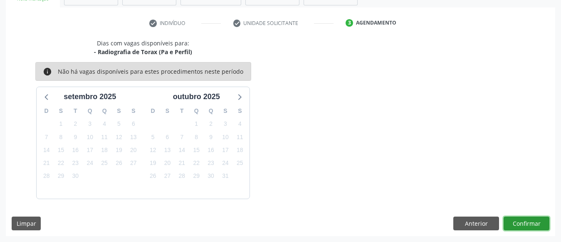
click at [518, 221] on button "Confirmar" at bounding box center [527, 223] width 46 height 14
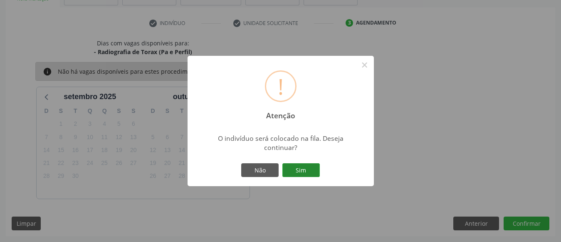
click at [309, 164] on button "Sim" at bounding box center [301, 170] width 37 height 14
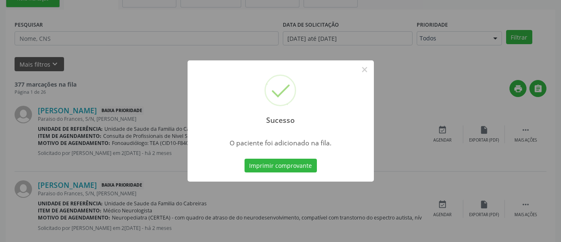
scroll to position [45, 0]
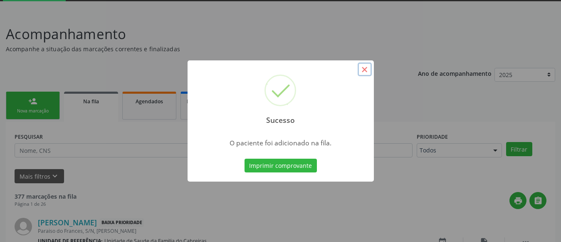
click at [359, 71] on button "×" at bounding box center [365, 69] width 14 height 14
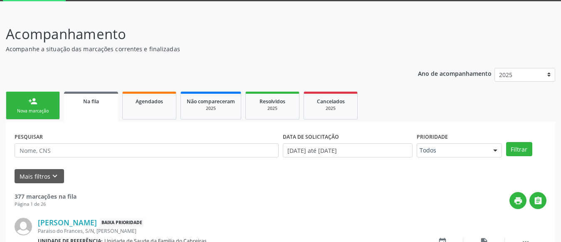
click at [48, 93] on link "person_add Nova marcação" at bounding box center [33, 106] width 54 height 28
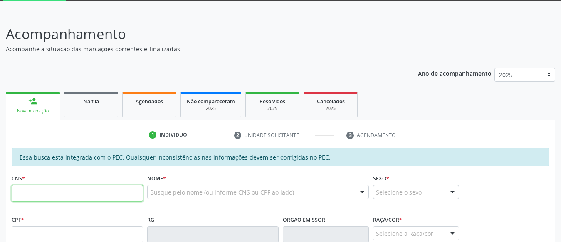
click at [53, 192] on input "text" at bounding box center [77, 193] width 131 height 17
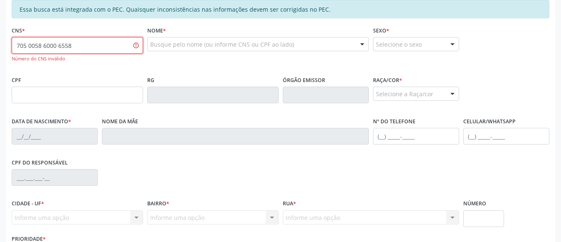
scroll to position [193, 0]
type input "705 0058 6000 6557"
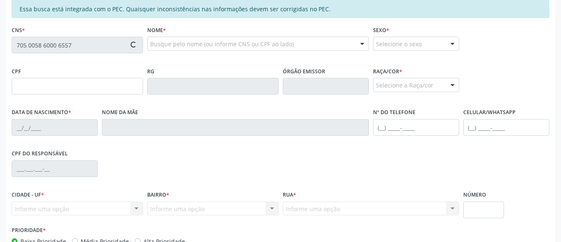
type input "348.717.134-15"
type input "3[DATE]"
type input "[PERSON_NAME]"
type input "[PHONE_NUMBER]"
type input "S/N"
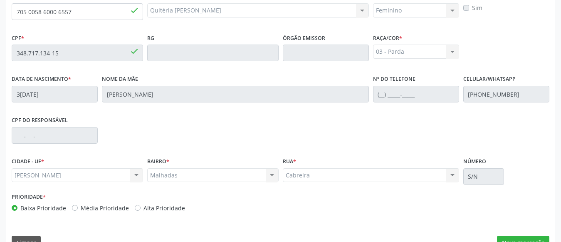
scroll to position [238, 0]
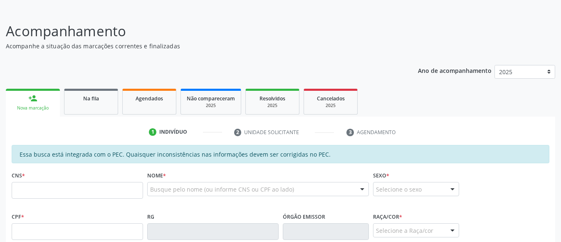
scroll to position [47, 0]
type input "705 0058 6000 6557"
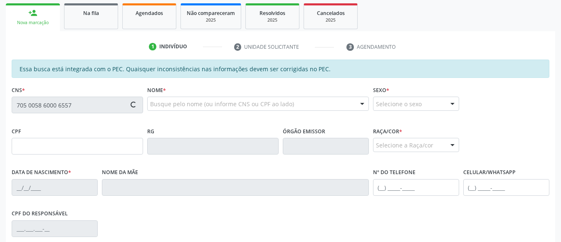
scroll to position [176, 0]
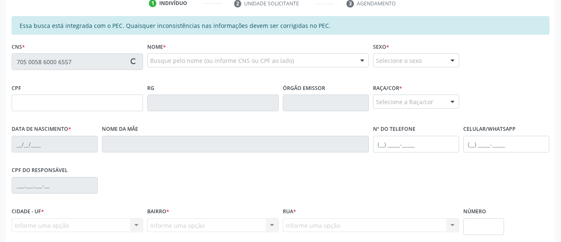
type input "348.717.134-15"
type input "[DATE]"
type input "[PERSON_NAME]"
type input "[PHONE_NUMBER]"
type input "S/N"
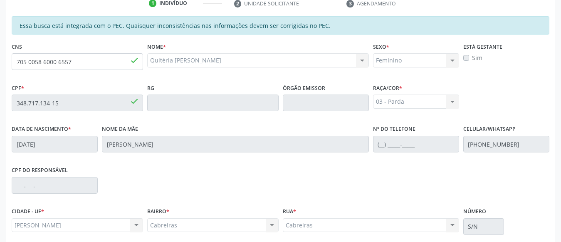
scroll to position [240, 0]
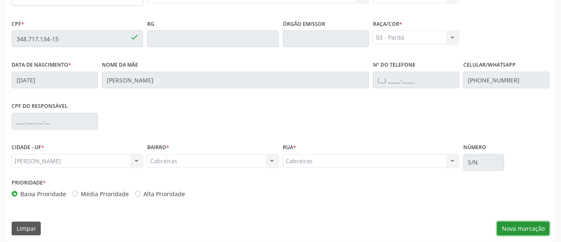
click at [523, 228] on button "Nova marcação" at bounding box center [523, 228] width 52 height 14
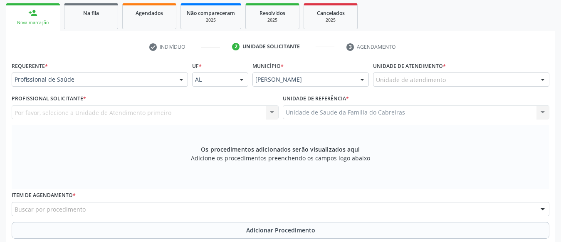
scroll to position [131, 0]
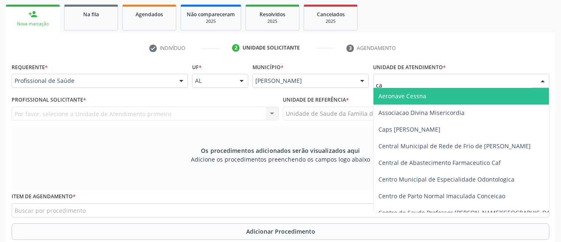
type input "cab"
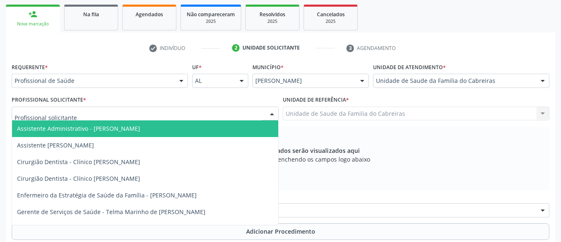
click at [197, 111] on div at bounding box center [145, 114] width 267 height 14
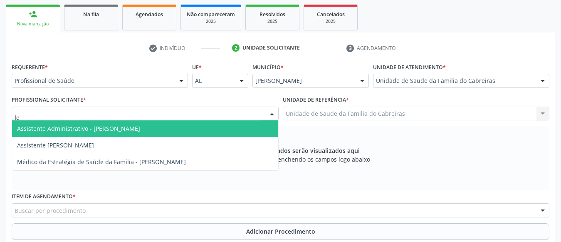
type input "let"
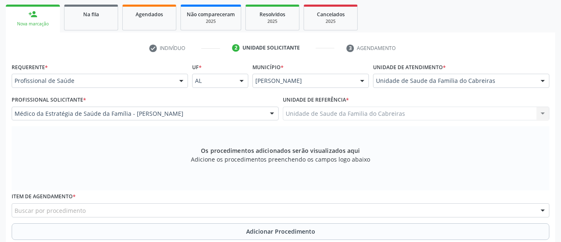
click at [142, 209] on div "Buscar por procedimento" at bounding box center [281, 210] width 538 height 14
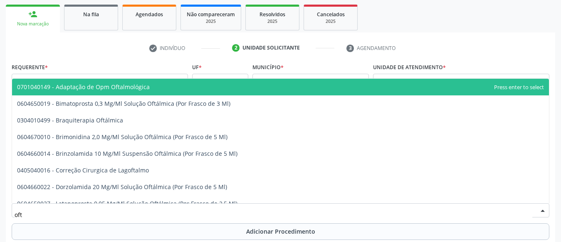
type input "ofta"
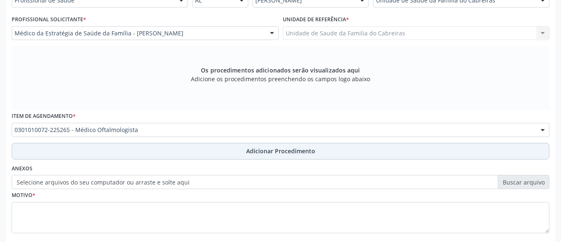
scroll to position [213, 0]
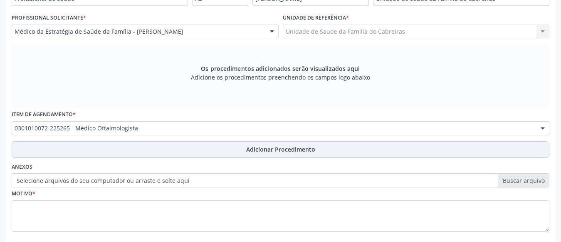
click at [190, 146] on button "Adicionar Procedimento" at bounding box center [281, 149] width 538 height 17
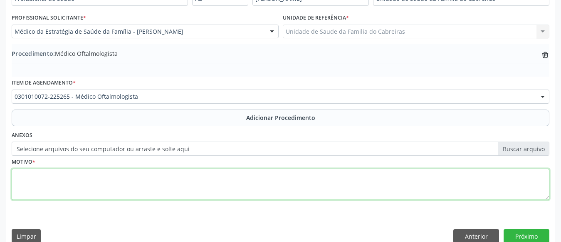
click at [159, 189] on textarea at bounding box center [281, 185] width 538 height 32
type textarea "Exame dos olhos e da visão"
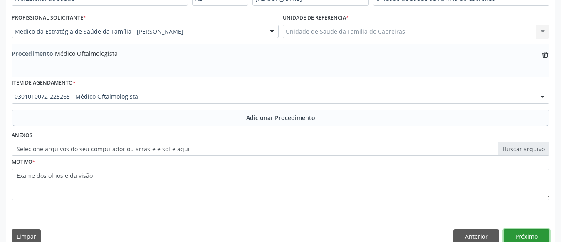
click at [527, 233] on button "Próximo" at bounding box center [527, 236] width 46 height 14
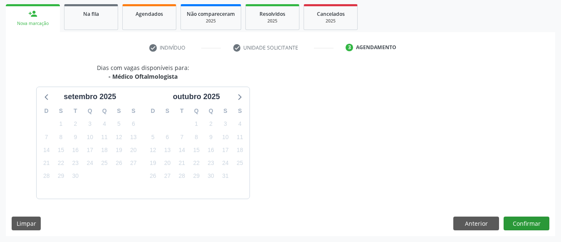
scroll to position [156, 0]
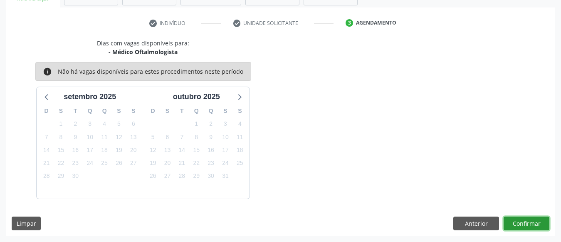
click at [527, 226] on button "Confirmar" at bounding box center [527, 223] width 46 height 14
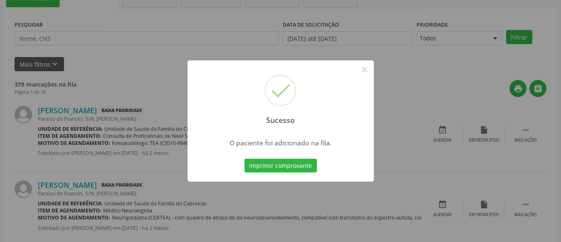
scroll to position [45, 0]
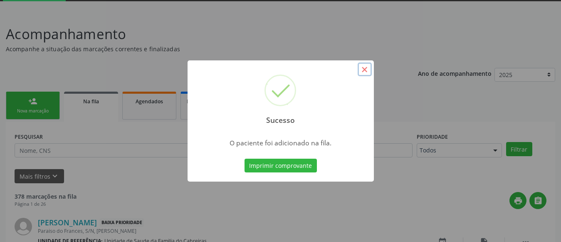
click at [365, 71] on button "×" at bounding box center [365, 69] width 14 height 14
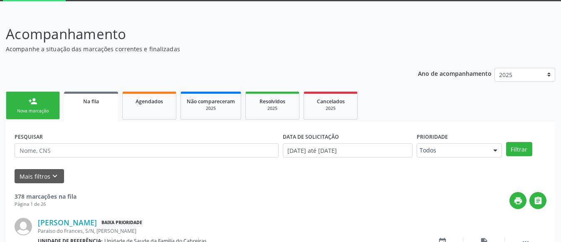
click at [34, 101] on div "person_add" at bounding box center [32, 101] width 9 height 9
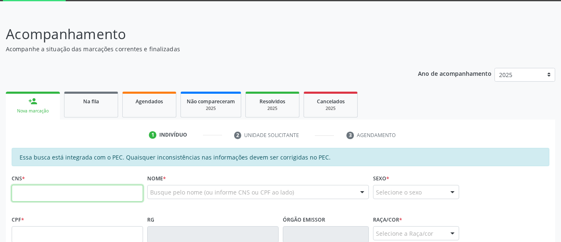
click at [127, 196] on input "text" at bounding box center [77, 193] width 131 height 17
type input "705 8094 3518 7631"
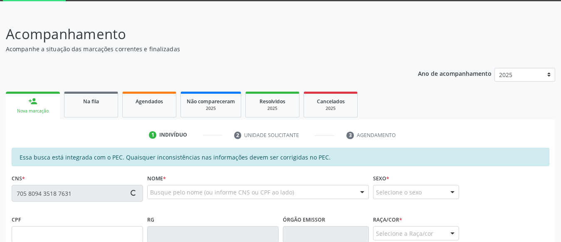
type input "048.403.504-50"
type input "06/03/1971"
type input "Josefa Silvana da Conceicao"
type input "(82) 98719-8750"
type input "S/N"
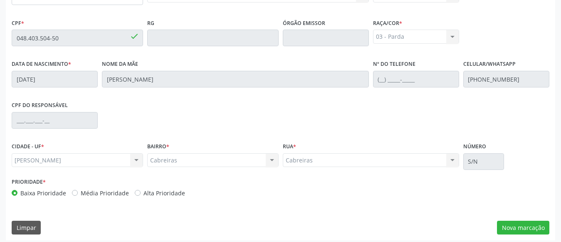
scroll to position [245, 0]
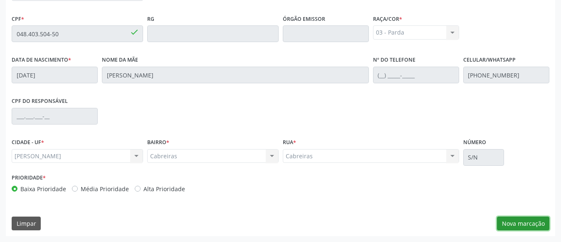
click at [528, 222] on button "Nova marcação" at bounding box center [523, 223] width 52 height 14
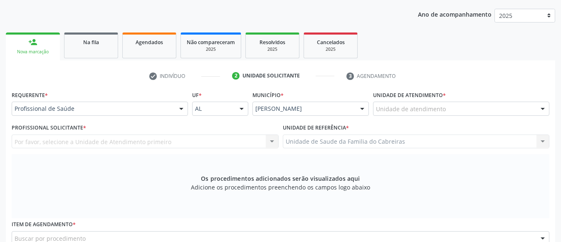
scroll to position [103, 0]
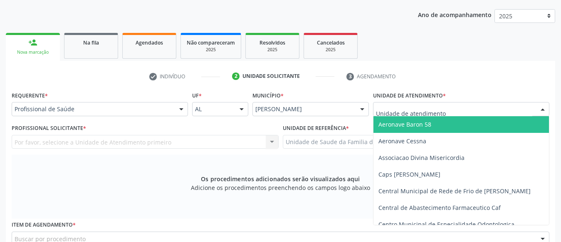
click at [453, 104] on div at bounding box center [461, 109] width 176 height 14
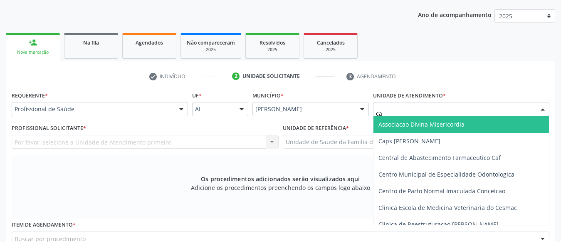
type input "cab"
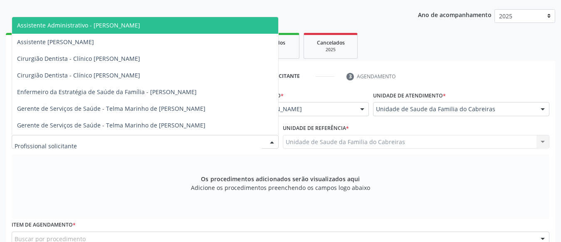
click at [192, 147] on div at bounding box center [145, 142] width 267 height 14
type input "l"
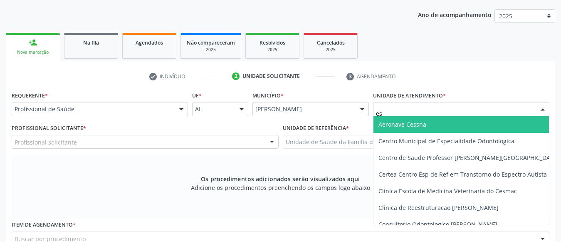
type input "est"
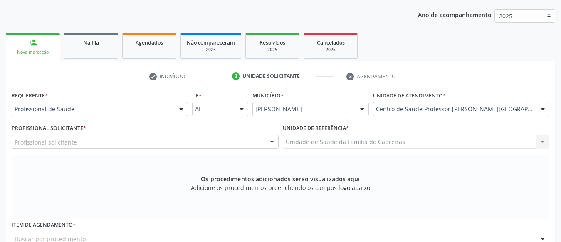
click at [255, 139] on div "Profissional solicitante" at bounding box center [145, 142] width 267 height 14
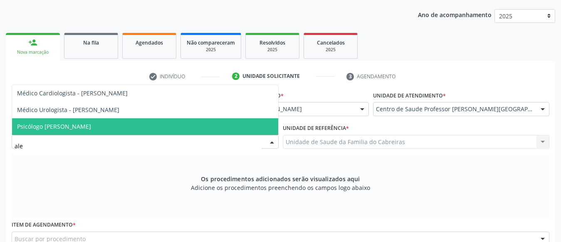
type input "alex"
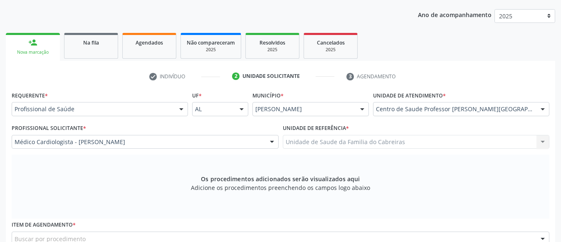
scroll to position [258, 0]
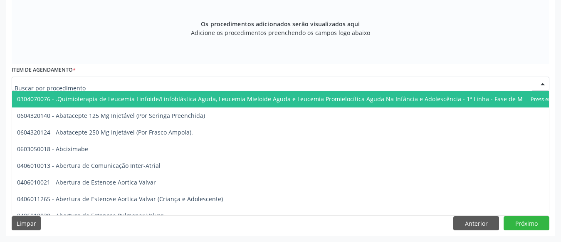
click at [241, 85] on div at bounding box center [281, 84] width 538 height 14
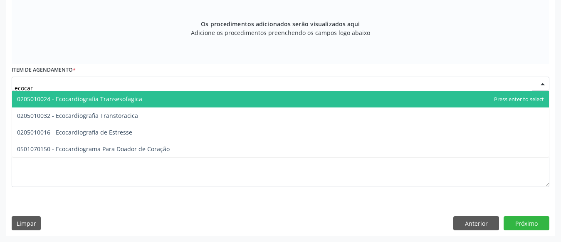
type input "ecoca"
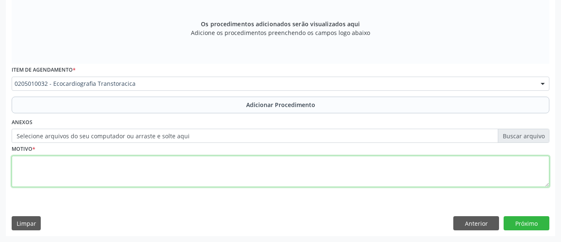
click at [189, 159] on textarea at bounding box center [281, 172] width 538 height 32
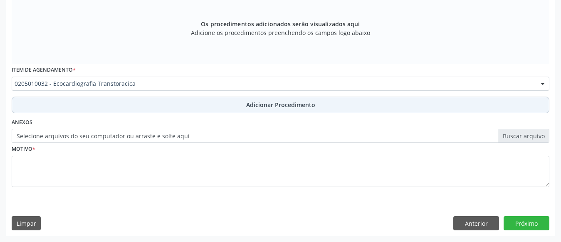
click at [204, 109] on button "Adicionar Procedimento" at bounding box center [281, 105] width 538 height 17
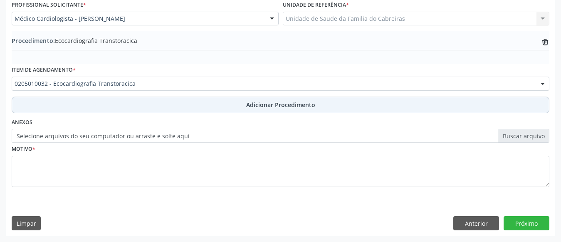
scroll to position [226, 0]
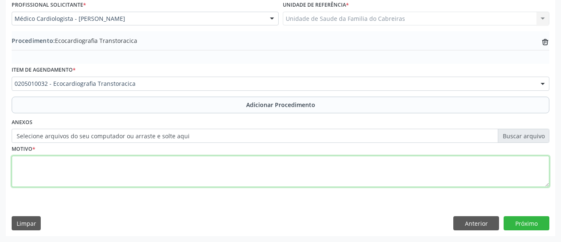
click at [185, 163] on textarea at bounding box center [281, 172] width 538 height 32
type textarea "Avaliação cardiológica"
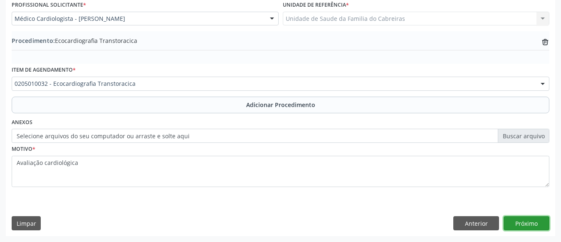
click at [528, 223] on button "Próximo" at bounding box center [527, 223] width 46 height 14
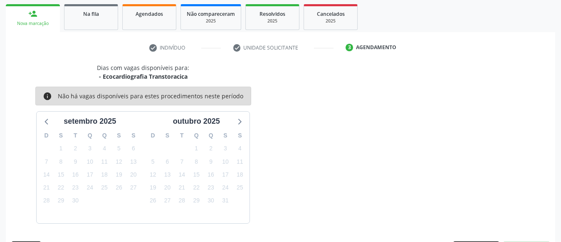
scroll to position [156, 0]
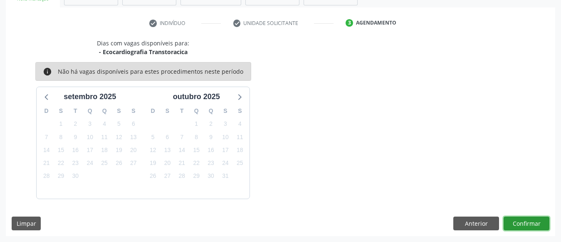
click at [528, 223] on button "Confirmar" at bounding box center [527, 223] width 46 height 14
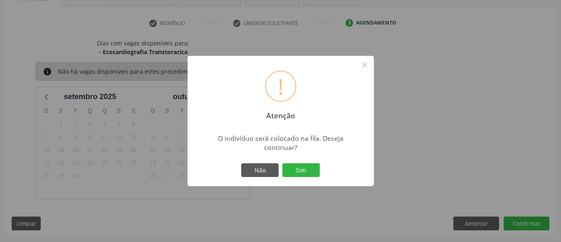
click at [283, 163] on button "Sim" at bounding box center [301, 170] width 37 height 14
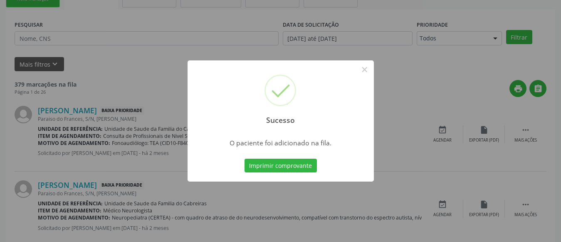
scroll to position [45, 0]
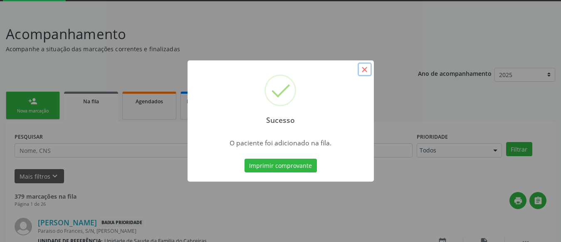
click at [360, 74] on button "×" at bounding box center [365, 69] width 14 height 14
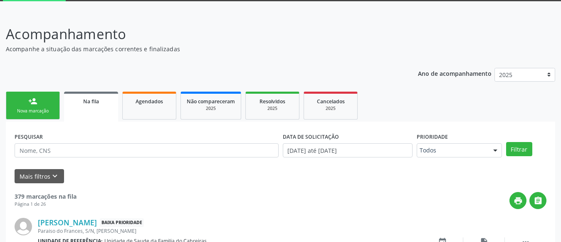
click at [18, 99] on link "person_add Nova marcação" at bounding box center [33, 106] width 54 height 28
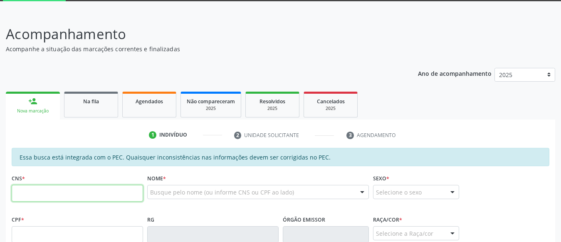
click at [53, 197] on input "text" at bounding box center [77, 193] width 131 height 17
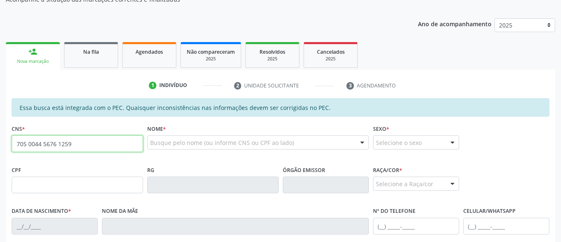
type input "705 0044 5676 1259"
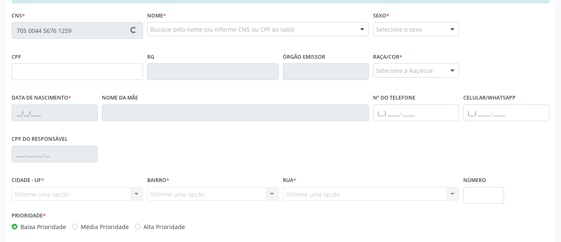
scroll to position [208, 0]
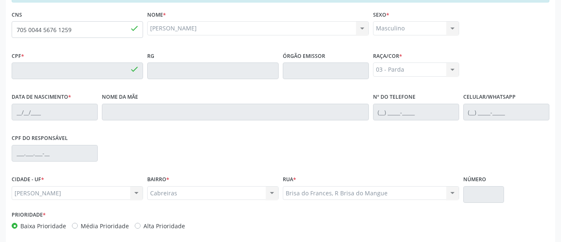
type input "167.735.714-21"
type input "16/10/2019"
type input "Adriana Alves de Lima Silva"
type input "(82) 99372-3768"
type input "8"
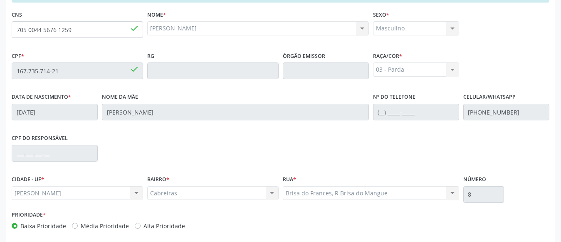
scroll to position [245, 0]
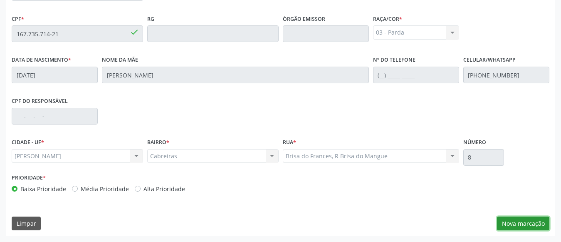
click at [509, 224] on button "Nova marcação" at bounding box center [523, 223] width 52 height 14
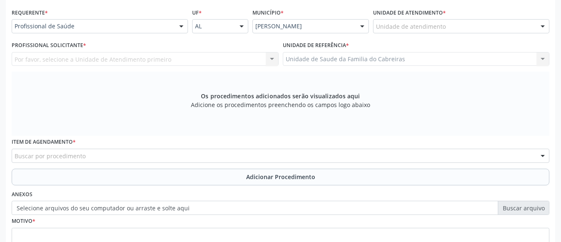
scroll to position [184, 0]
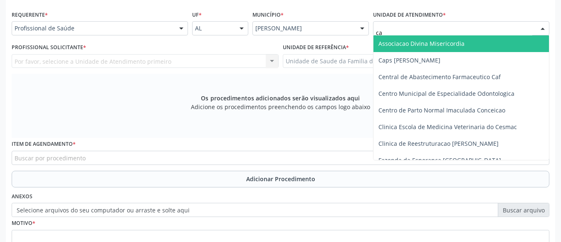
type input "cab"
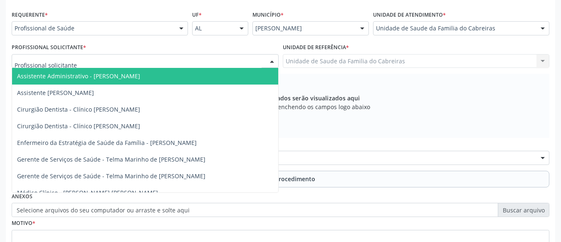
click at [239, 59] on div at bounding box center [145, 61] width 267 height 14
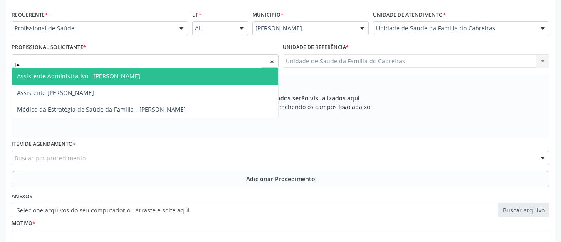
type input "let"
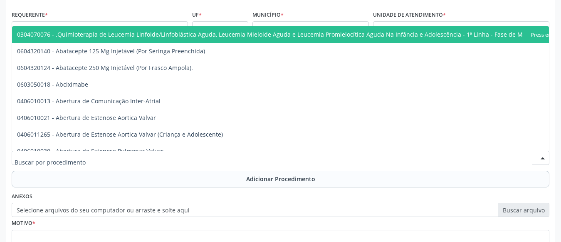
click at [169, 158] on div at bounding box center [281, 158] width 538 height 14
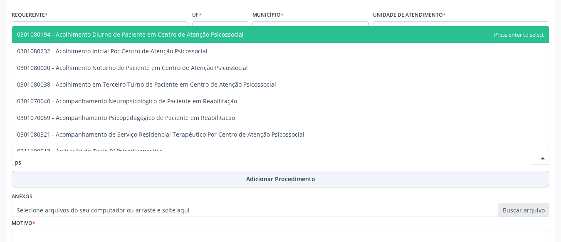
type input "p"
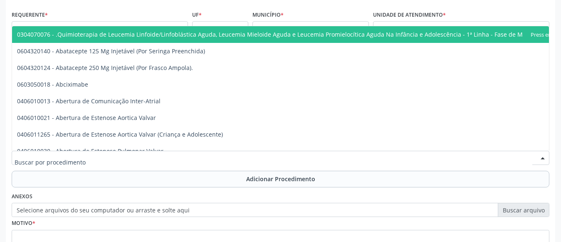
click at [172, 160] on input "text" at bounding box center [274, 162] width 518 height 17
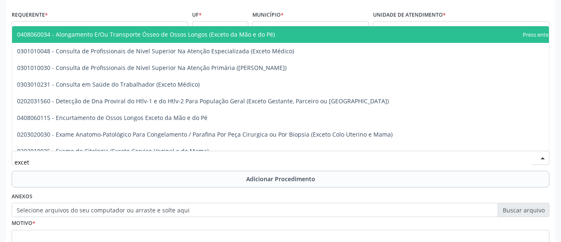
type input "exceto"
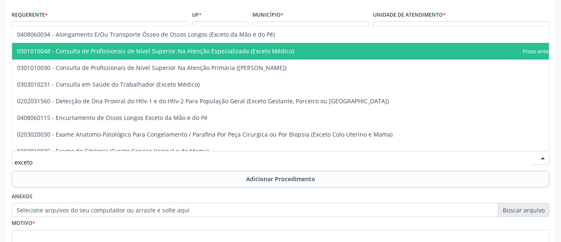
click at [237, 48] on span "0301010048 - Consulta de Profissionais de Nivel Superior Na Atenção Especializa…" at bounding box center [155, 51] width 277 height 8
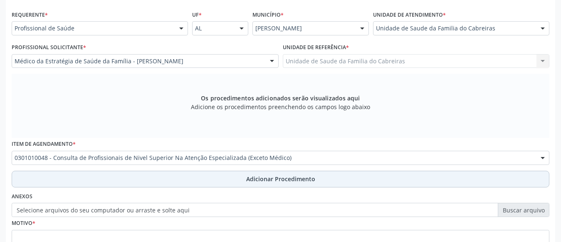
click at [227, 176] on button "Adicionar Procedimento" at bounding box center [281, 179] width 538 height 17
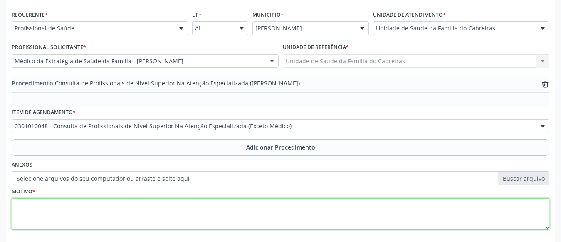
click at [222, 211] on textarea at bounding box center [281, 214] width 538 height 32
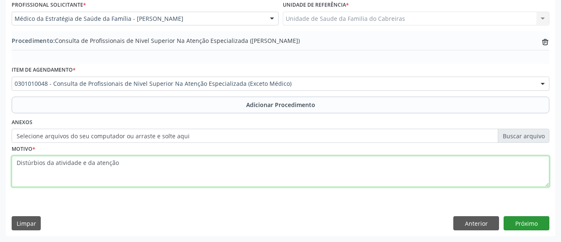
type textarea "Distúrbios da atividade e da atenção"
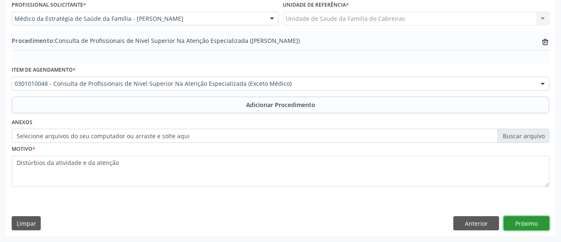
click at [516, 226] on button "Próximo" at bounding box center [527, 223] width 46 height 14
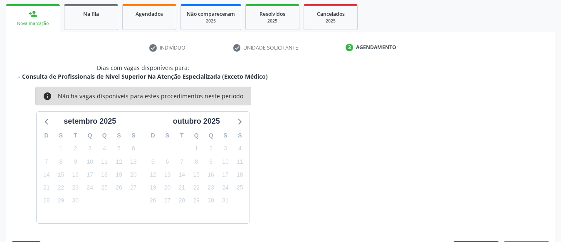
scroll to position [156, 0]
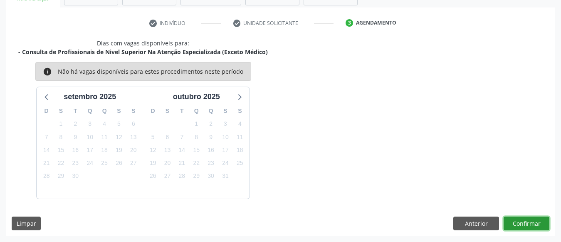
click at [516, 226] on button "Confirmar" at bounding box center [527, 223] width 46 height 14
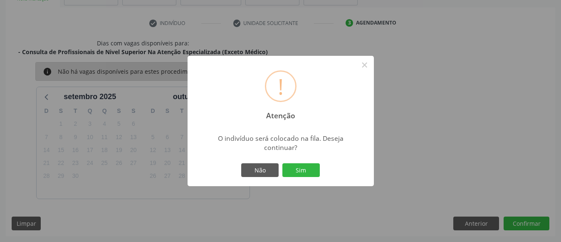
click at [283, 163] on button "Sim" at bounding box center [301, 170] width 37 height 14
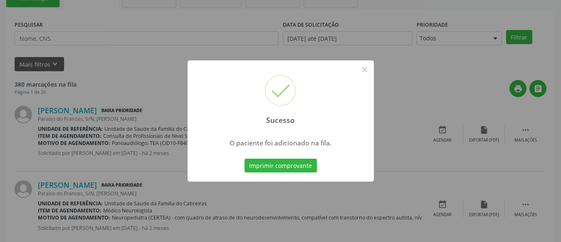
scroll to position [45, 0]
